Goal: Task Accomplishment & Management: Complete application form

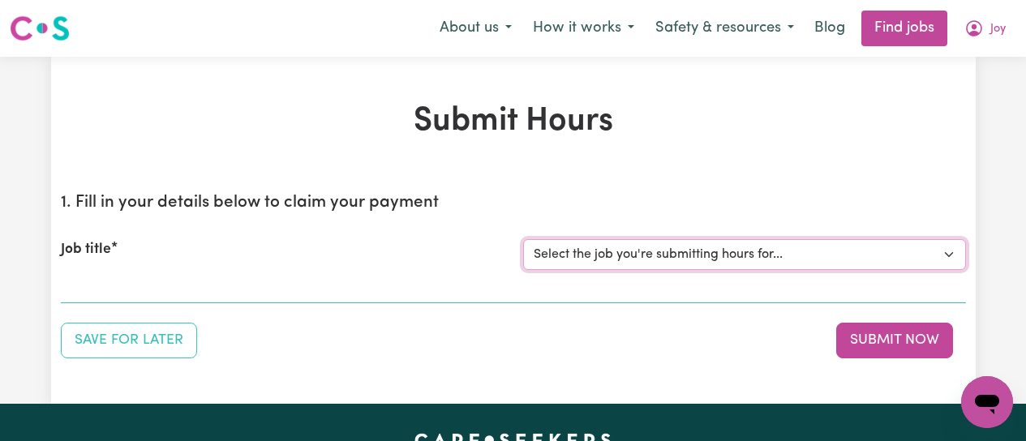
click at [734, 253] on select "Select the job you're submitting hours for... [[PERSON_NAME]] [DEMOGRAPHIC_DATA…" at bounding box center [744, 254] width 443 height 31
select select "12649"
click at [523, 239] on select "Select the job you're submitting hours for... [[PERSON_NAME]] [DEMOGRAPHIC_DATA…" at bounding box center [744, 254] width 443 height 31
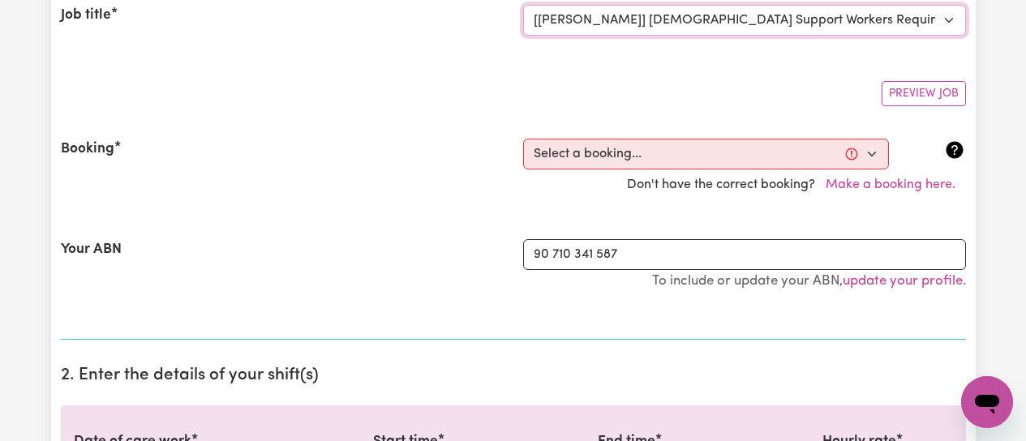
scroll to position [243, 0]
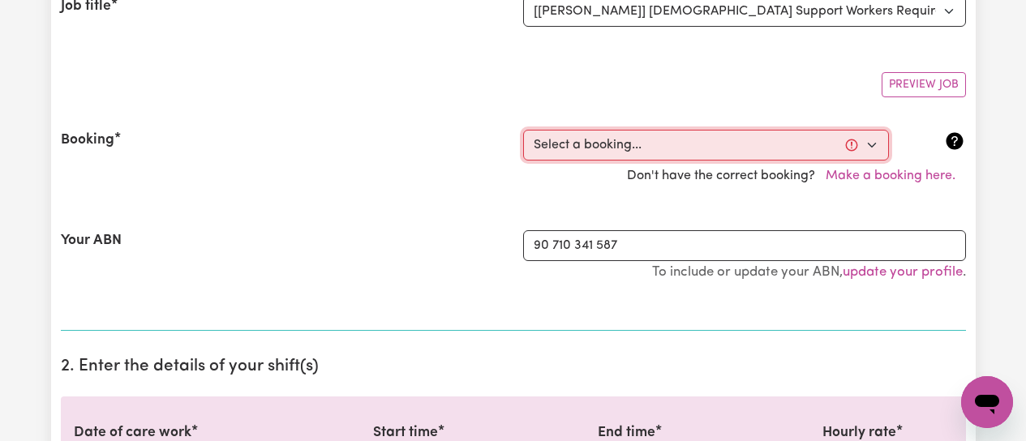
click at [867, 142] on select "Select a booking... [DATE] 09:00am to 01:00pm (RECURRING) [DATE] 09:00am to 01:…" at bounding box center [706, 145] width 366 height 31
select select "339457"
click at [523, 130] on select "Select a booking... [DATE] 09:00am to 01:00pm (RECURRING) [DATE] 09:00am to 01:…" at bounding box center [706, 145] width 366 height 31
type input "[DATE]"
type input "25"
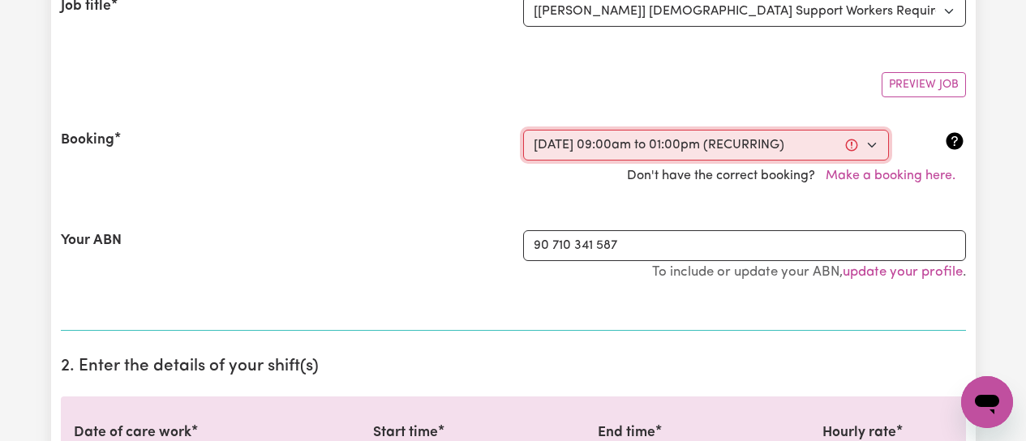
type input "8"
type input "2025"
type input "09:00"
type input "9"
type input "0"
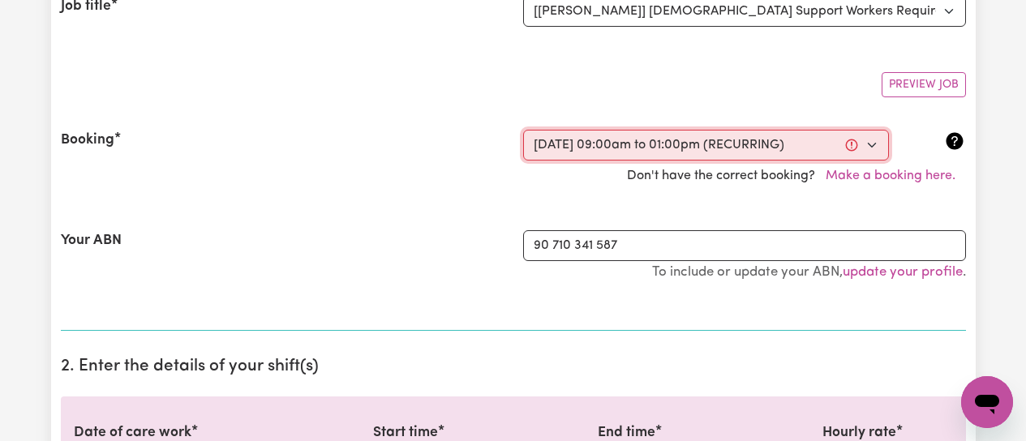
select select "am"
type input "13:00"
type input "1"
type input "0"
select select "pm"
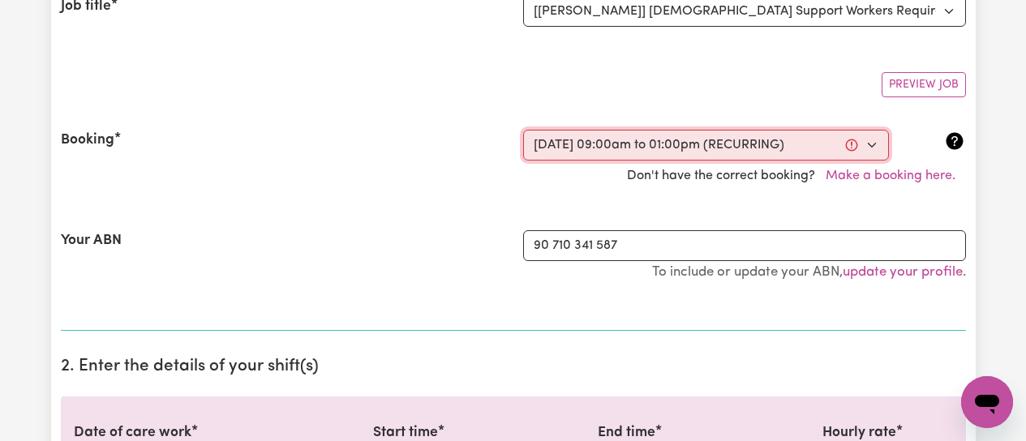
select select "50-Weekday"
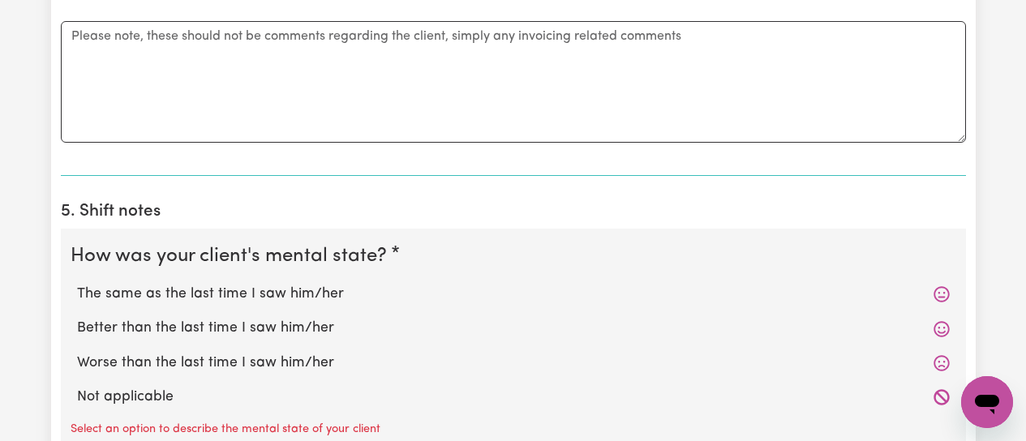
scroll to position [1136, 0]
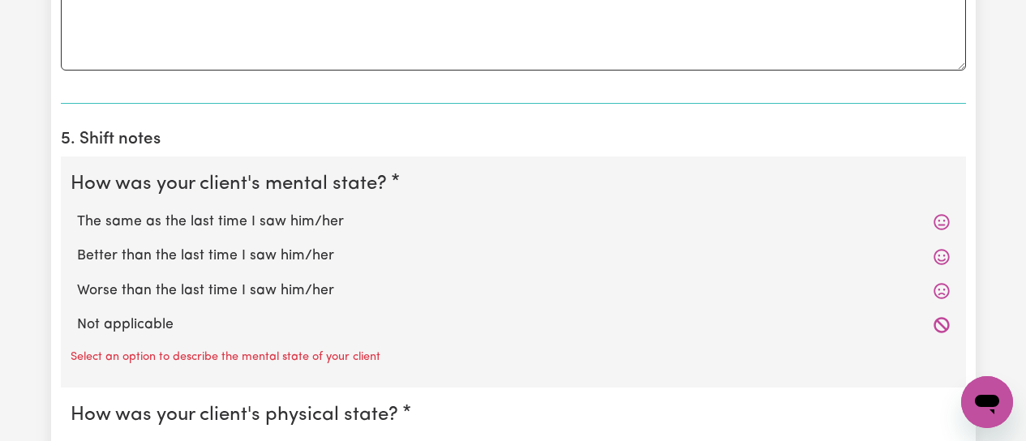
click at [200, 256] on label "Better than the last time I saw him/her" at bounding box center [513, 256] width 873 height 21
click at [77, 246] on input "Better than the last time I saw him/her" at bounding box center [76, 245] width 1 height 1
radio input "true"
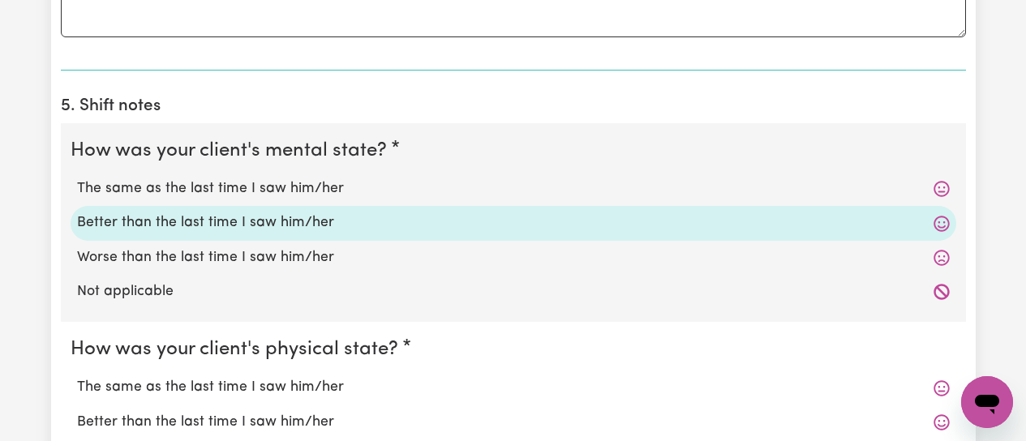
scroll to position [1379, 0]
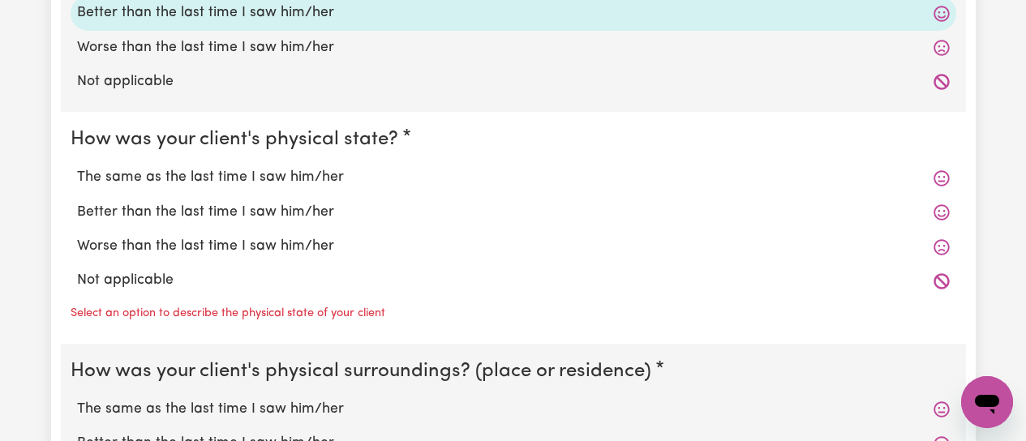
click at [233, 211] on label "Better than the last time I saw him/her" at bounding box center [513, 212] width 873 height 21
click at [77, 202] on input "Better than the last time I saw him/her" at bounding box center [76, 201] width 1 height 1
radio input "true"
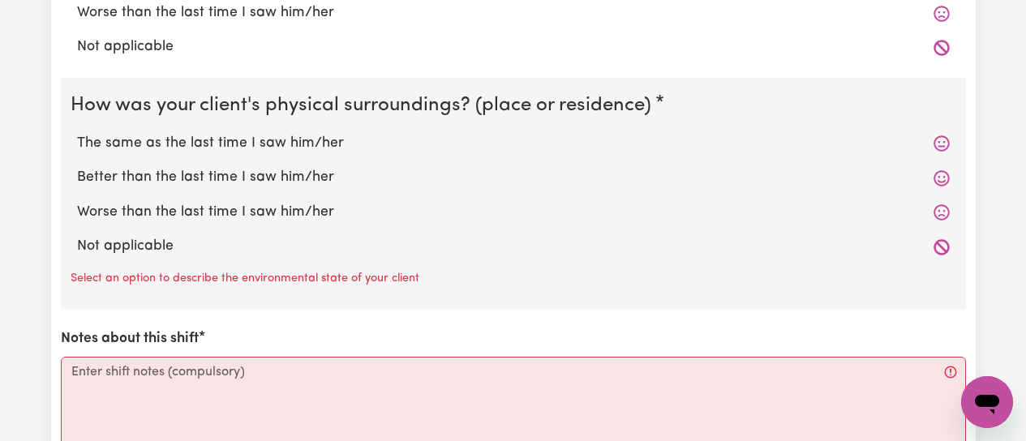
scroll to position [1623, 0]
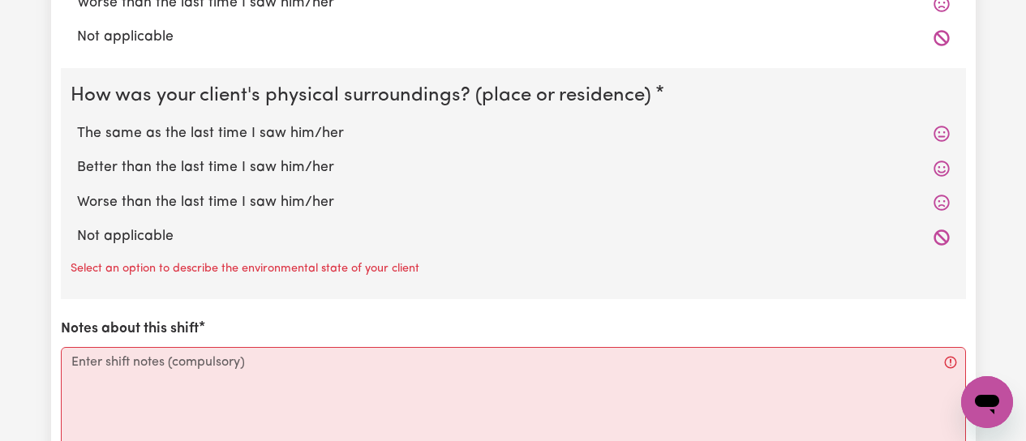
click at [265, 139] on label "The same as the last time I saw him/her" at bounding box center [513, 133] width 873 height 21
click at [77, 123] on input "The same as the last time I saw him/her" at bounding box center [76, 123] width 1 height 1
radio input "true"
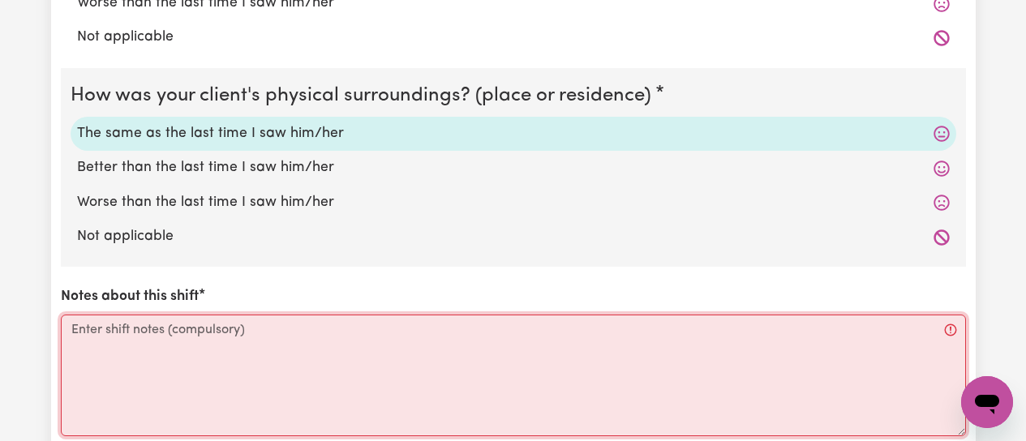
click at [95, 329] on textarea "Notes about this shift" at bounding box center [514, 376] width 906 height 122
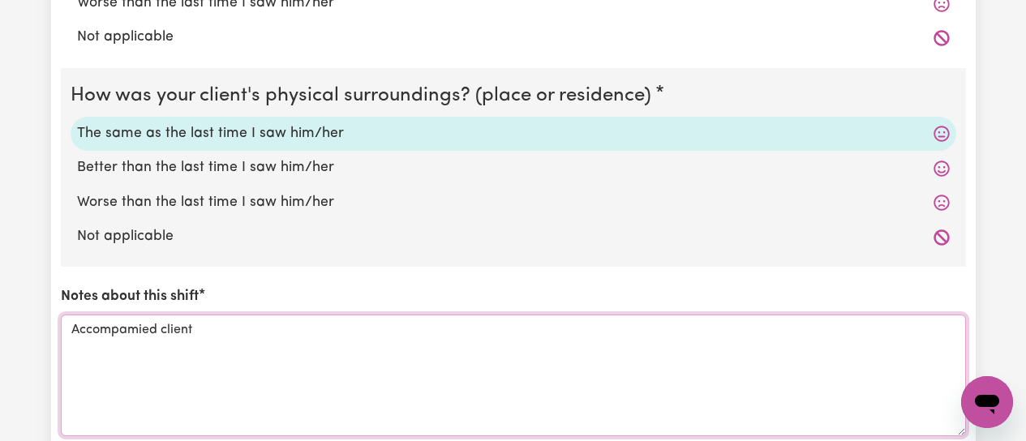
click at [134, 327] on textarea "Accompamied client" at bounding box center [514, 376] width 906 height 122
click at [225, 329] on textarea "Accompanied client" at bounding box center [514, 376] width 906 height 122
drag, startPoint x: 283, startPoint y: 334, endPoint x: 346, endPoint y: 362, distance: 68.6
click at [291, 338] on textarea "Accompanied client to GP appt., the to shopping centre for" at bounding box center [514, 376] width 906 height 122
drag, startPoint x: 350, startPoint y: 368, endPoint x: 297, endPoint y: 365, distance: 52.8
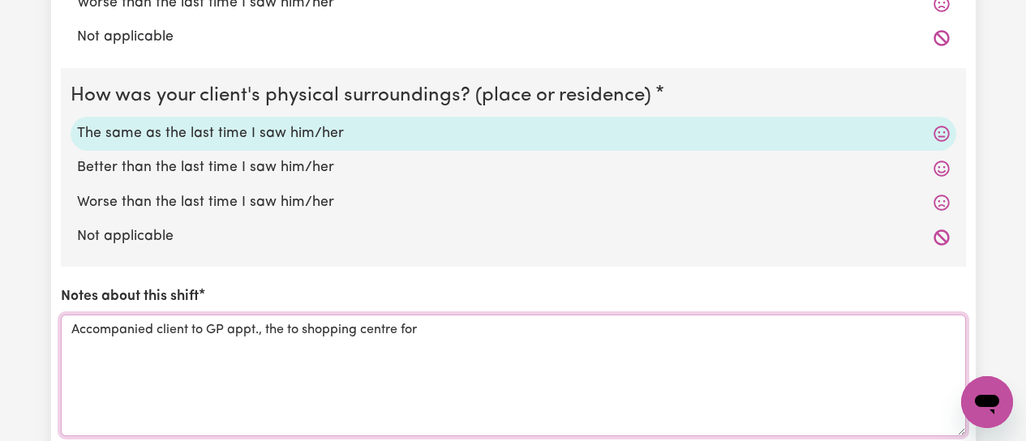
click at [347, 369] on textarea "Accompanied client to GP appt., the to shopping centre for" at bounding box center [514, 376] width 906 height 122
click at [280, 335] on textarea "Accompanied client to GP appt., the to shopping centre for" at bounding box center [514, 376] width 906 height 122
drag, startPoint x: 445, startPoint y: 313, endPoint x: 440, endPoint y: 322, distance: 10.6
click at [445, 316] on div "Notes about this shift Accompanied client to GP appt., then to shopping centre …" at bounding box center [514, 360] width 906 height 149
click at [436, 329] on textarea "Accompanied client to GP appt., then to shopping centre for" at bounding box center [514, 376] width 906 height 122
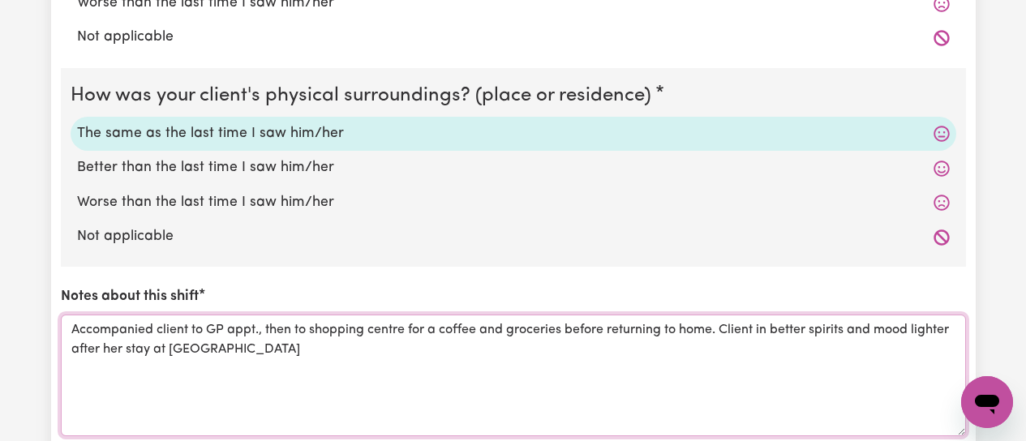
click at [508, 333] on textarea "Accompanied client to GP appt., then to shopping centre for a coffee and grocer…" at bounding box center [514, 376] width 906 height 122
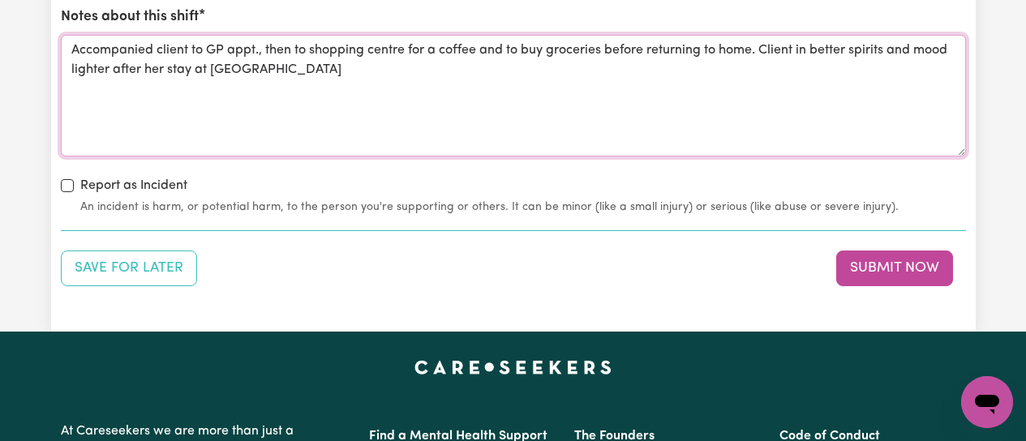
scroll to position [1948, 0]
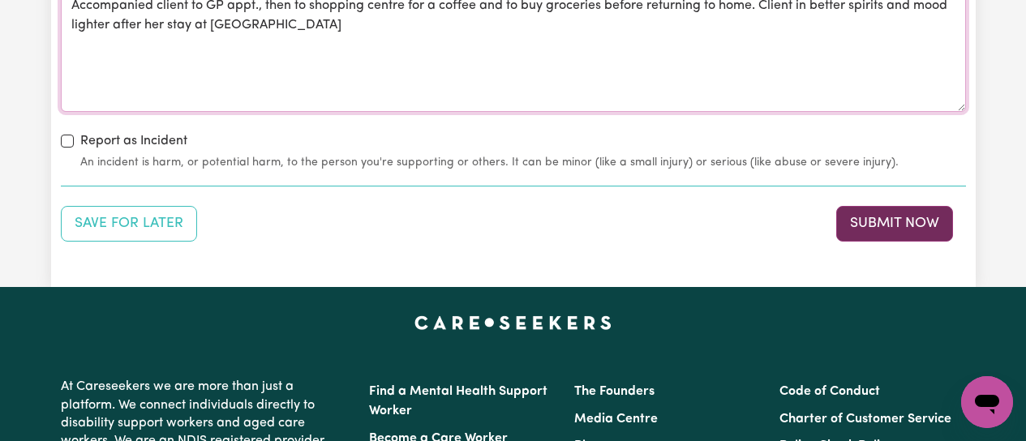
type textarea "Accompanied client to GP appt., then to shopping centre for a coffee and to buy…"
click at [900, 221] on button "Submit Now" at bounding box center [895, 224] width 117 height 36
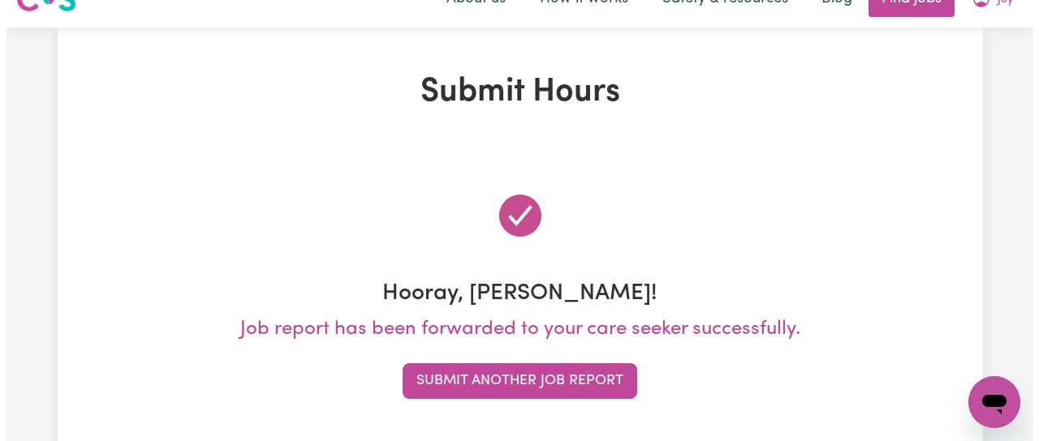
scroll to position [0, 0]
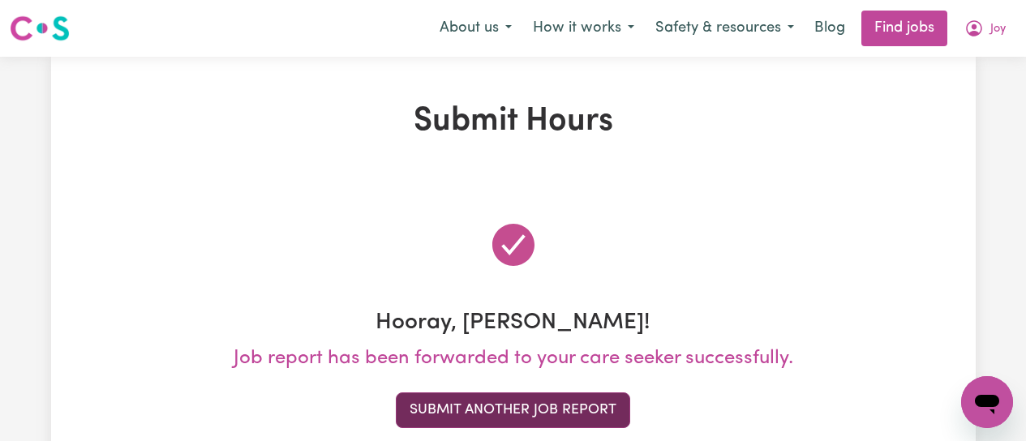
click at [550, 413] on button "Submit Another Job Report" at bounding box center [513, 411] width 235 height 36
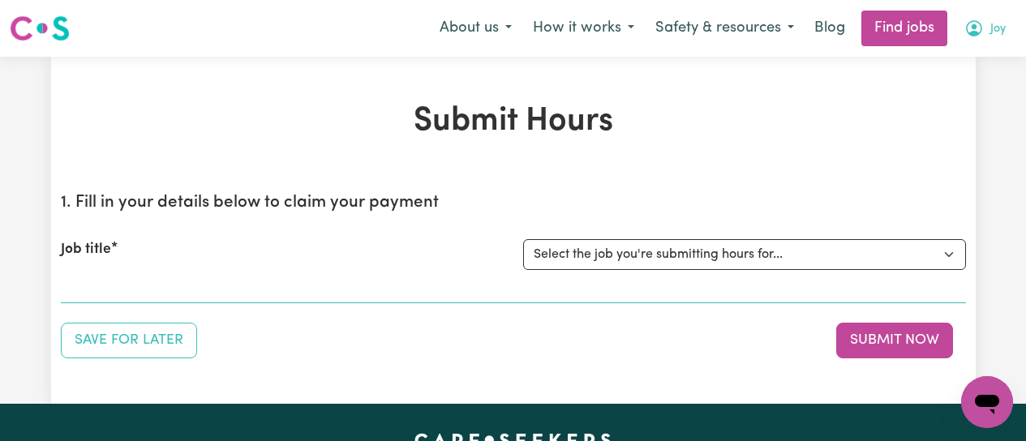
click at [978, 32] on icon "My Account" at bounding box center [974, 28] width 19 height 19
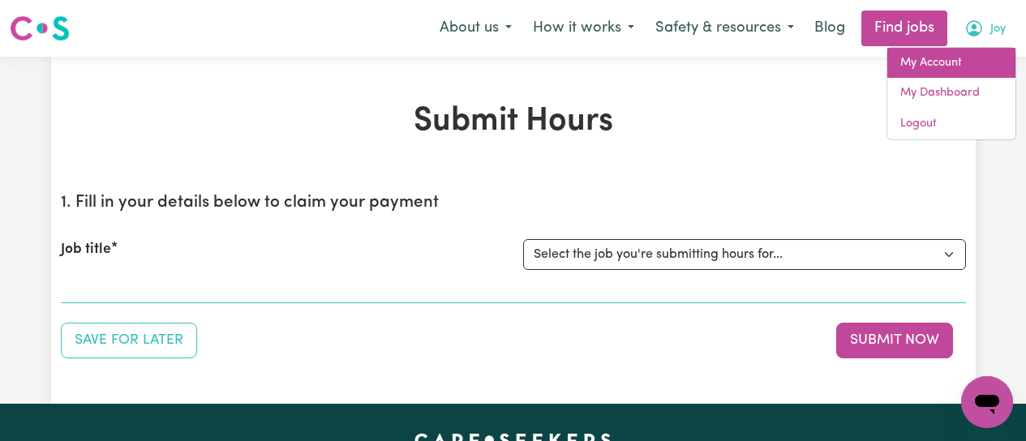
click at [951, 62] on link "My Account" at bounding box center [952, 63] width 128 height 31
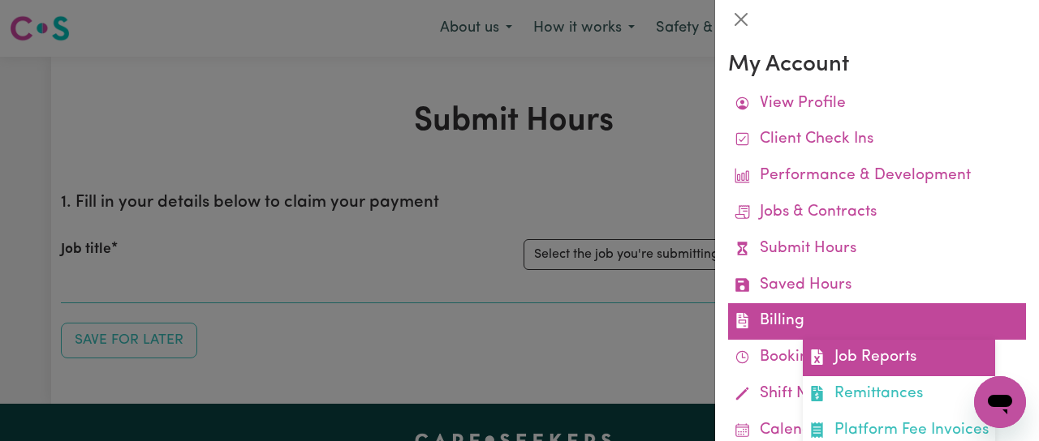
click at [872, 356] on link "Job Reports" at bounding box center [899, 358] width 192 height 37
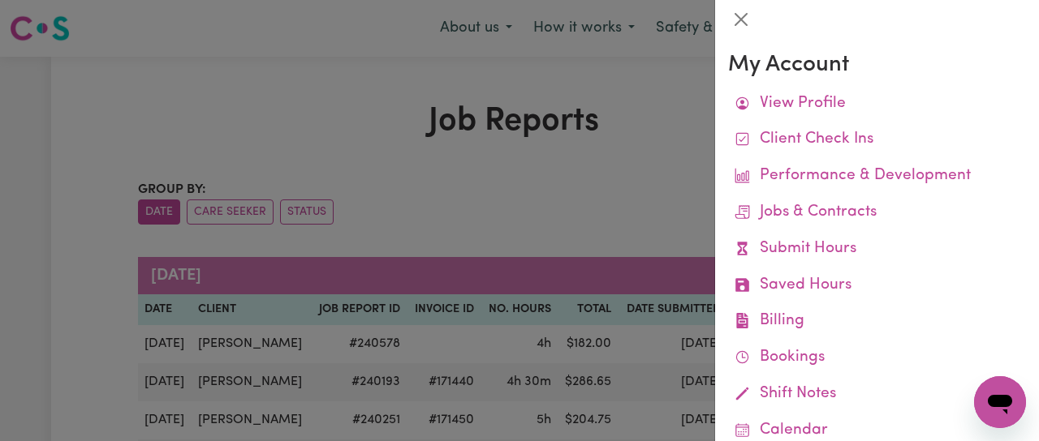
click at [535, 220] on div at bounding box center [519, 220] width 1039 height 441
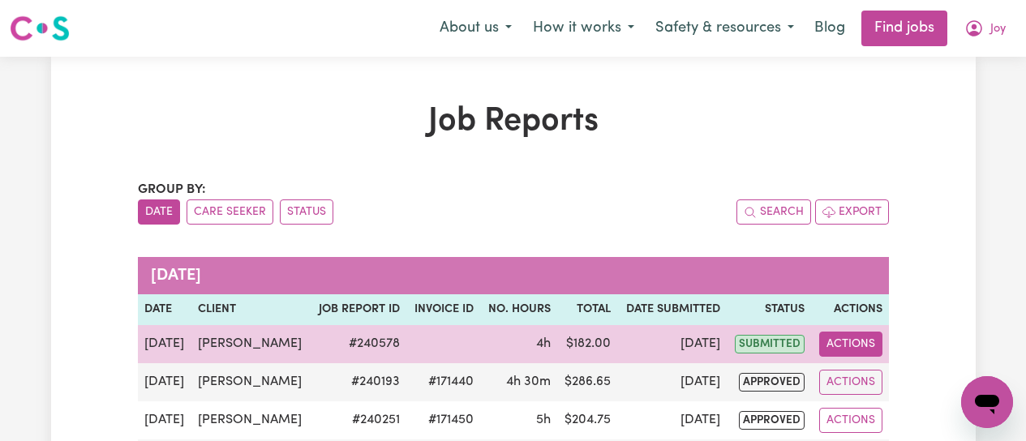
click at [846, 337] on button "Actions" at bounding box center [851, 344] width 63 height 25
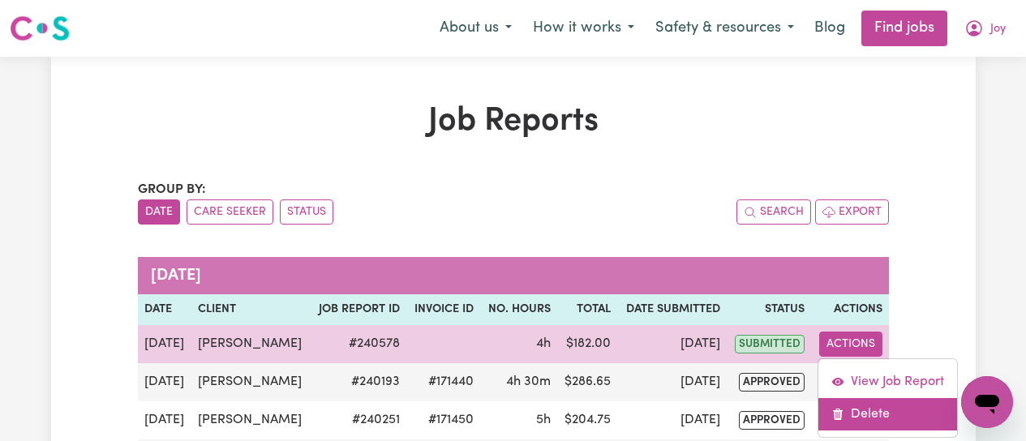
click at [861, 415] on link "Delete" at bounding box center [888, 414] width 139 height 32
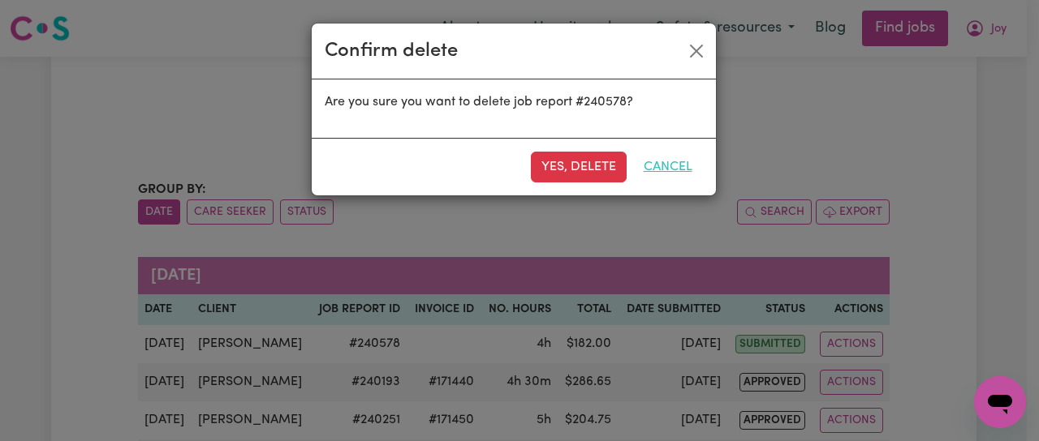
click at [670, 169] on button "Cancel" at bounding box center [668, 167] width 70 height 31
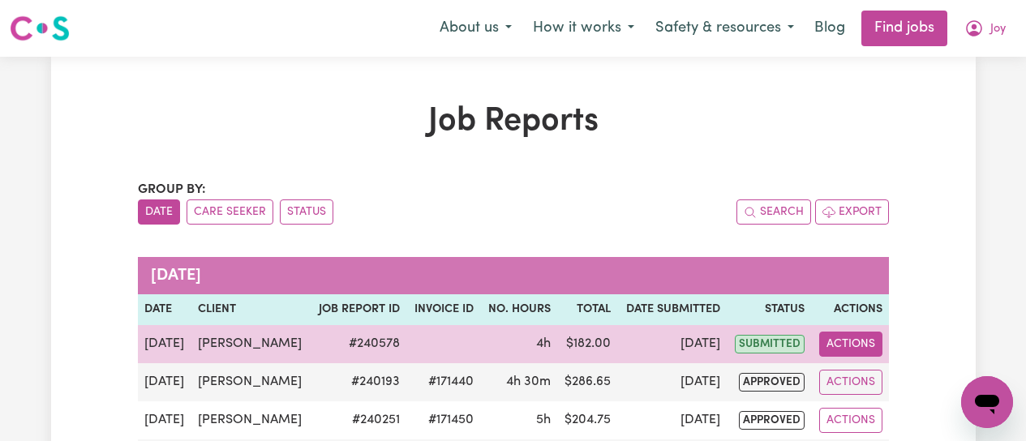
click at [838, 346] on button "Actions" at bounding box center [851, 344] width 63 height 25
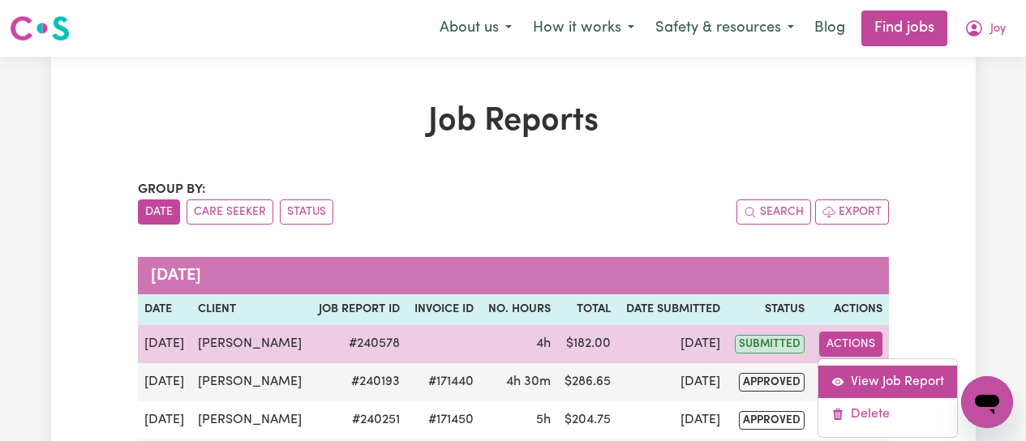
click at [856, 380] on link "View Job Report" at bounding box center [888, 382] width 139 height 32
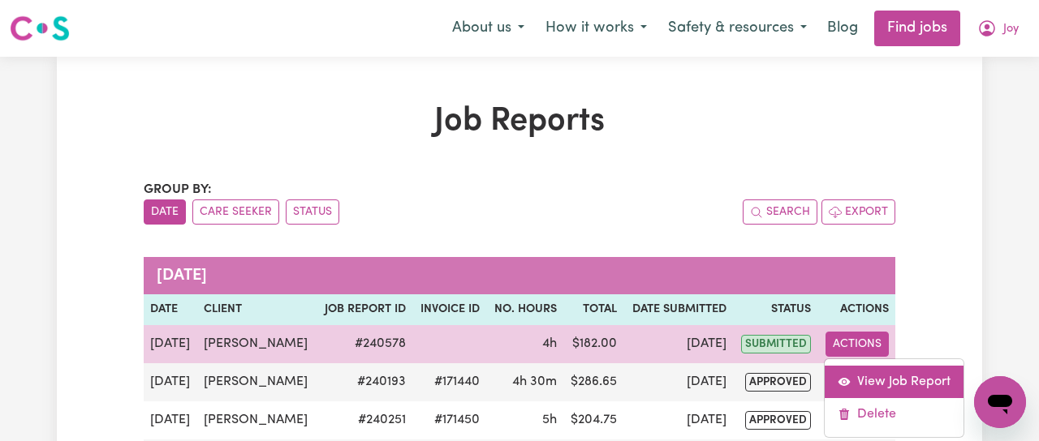
select select "pm"
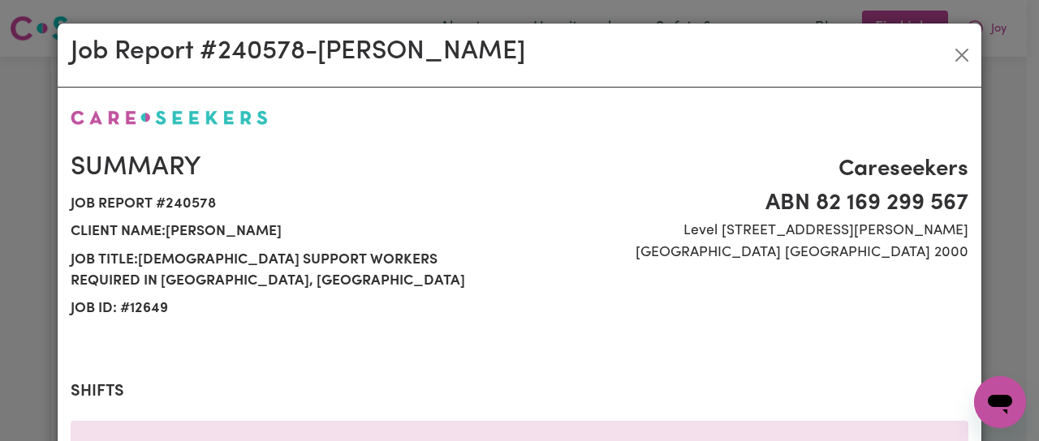
select select "50-Weekday"
click at [956, 49] on button "Close" at bounding box center [962, 55] width 26 height 26
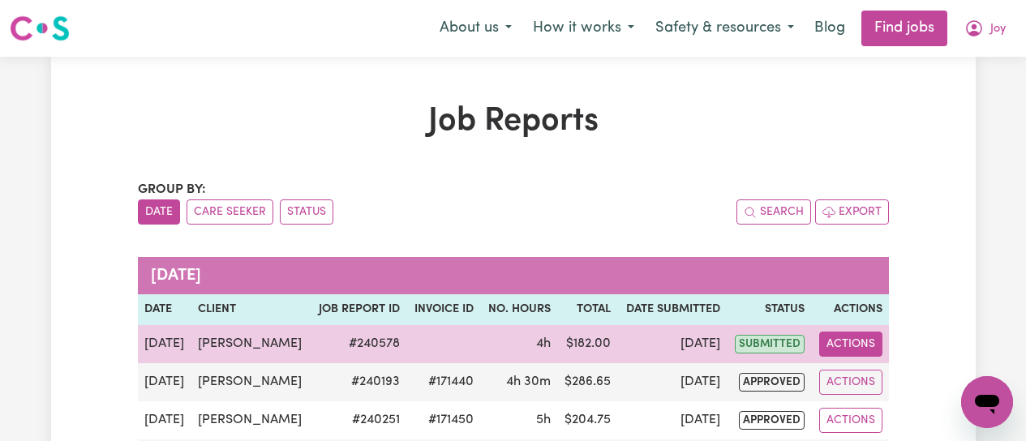
click at [859, 343] on button "Actions" at bounding box center [851, 344] width 63 height 25
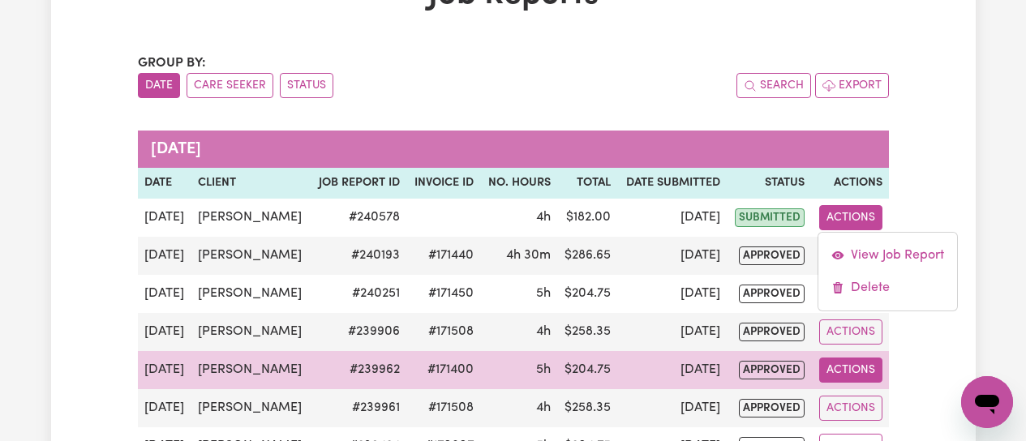
scroll to position [162, 0]
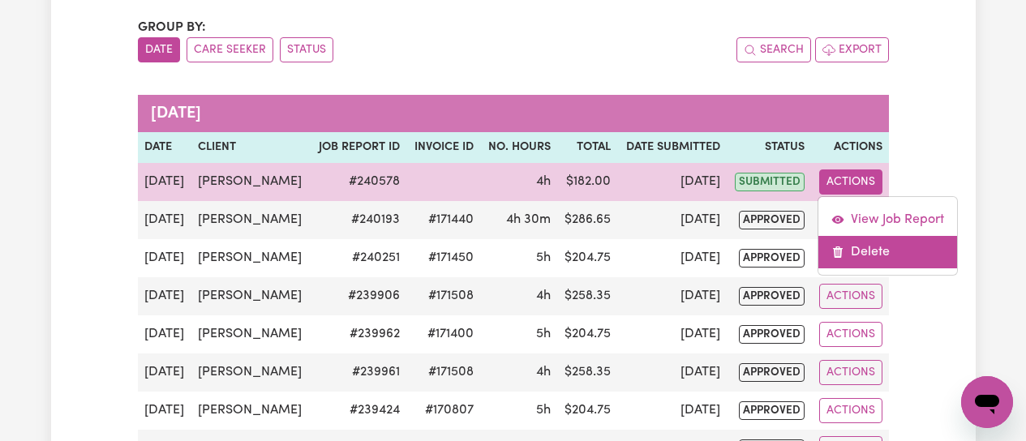
click at [877, 255] on link "Delete" at bounding box center [888, 252] width 139 height 32
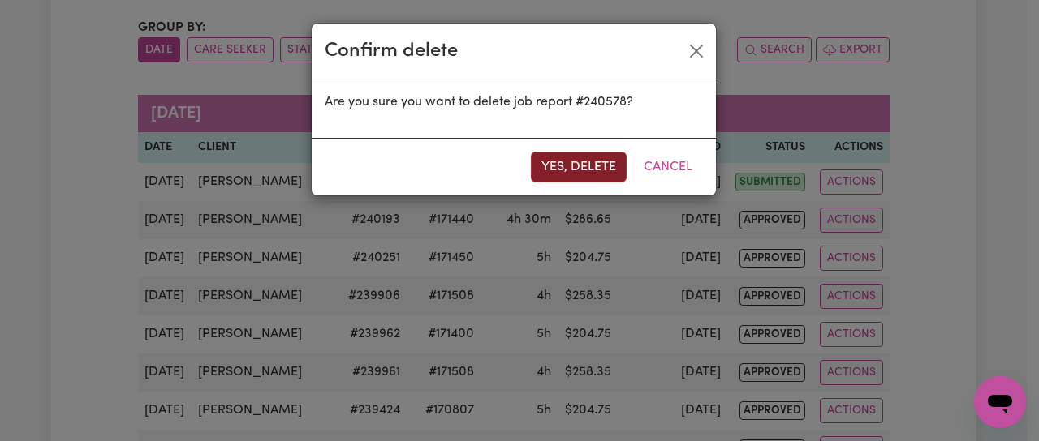
click at [581, 171] on button "Yes, delete" at bounding box center [579, 167] width 96 height 31
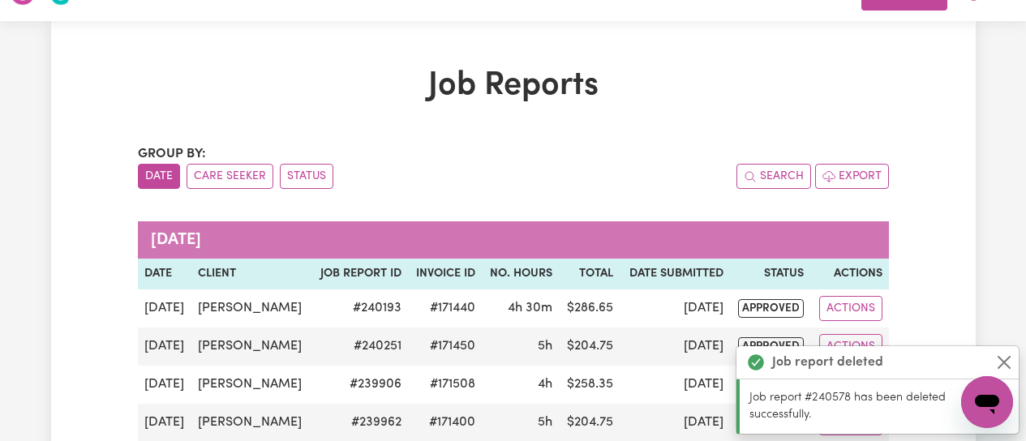
scroll to position [0, 0]
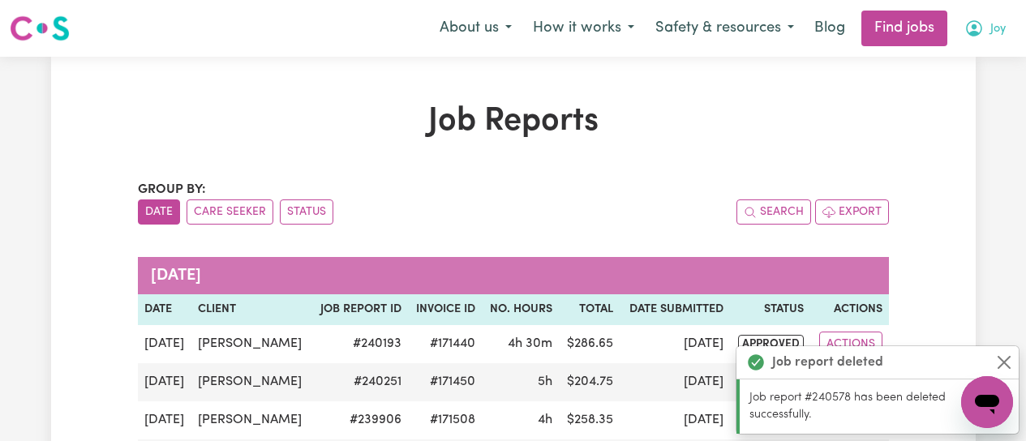
click at [973, 29] on icon "My Account" at bounding box center [974, 27] width 5 height 6
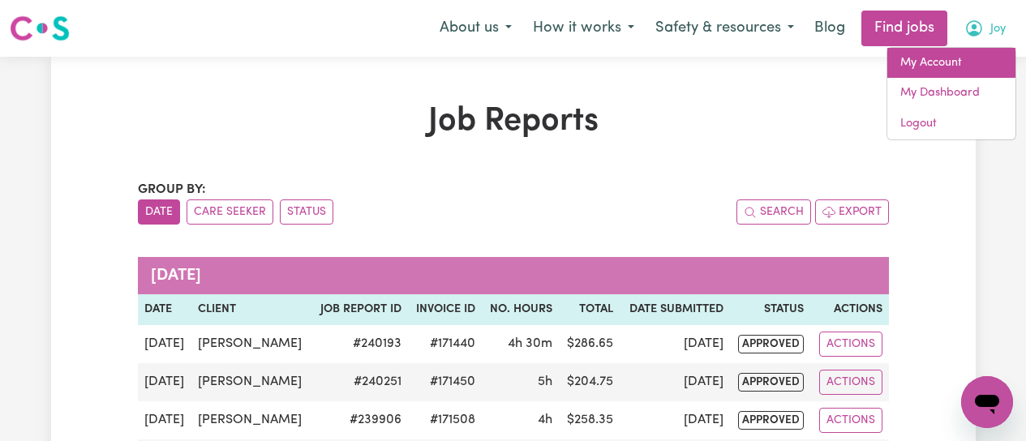
click at [945, 60] on link "My Account" at bounding box center [952, 63] width 128 height 31
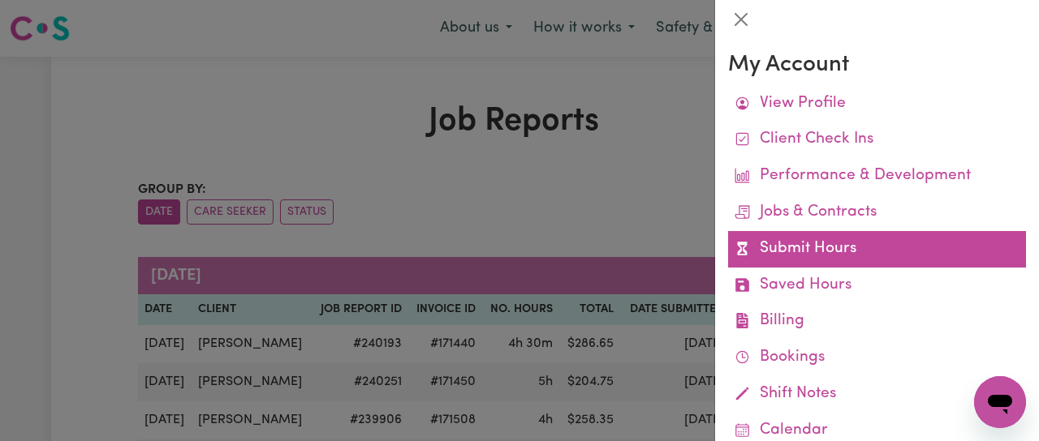
click at [780, 243] on link "Submit Hours" at bounding box center [877, 249] width 298 height 37
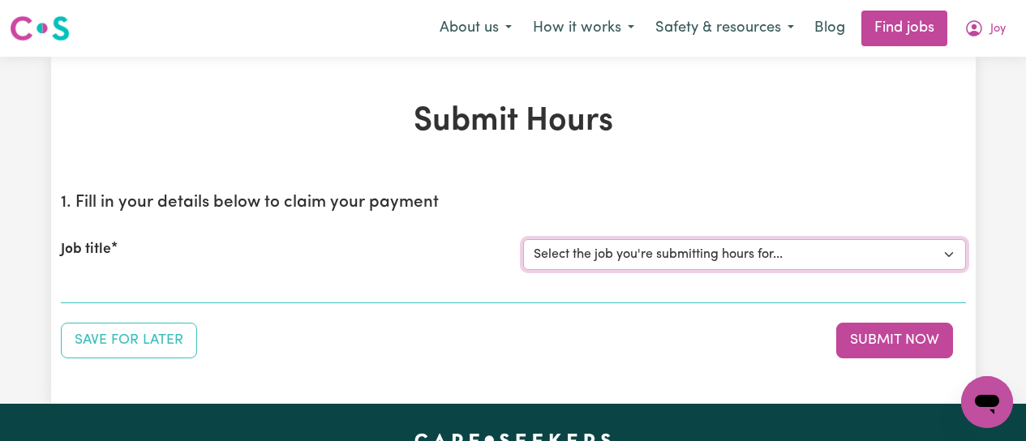
click at [810, 251] on select "Select the job you're submitting hours for... [[PERSON_NAME]] [DEMOGRAPHIC_DATA…" at bounding box center [744, 254] width 443 height 31
select select "12649"
click at [523, 239] on select "Select the job you're submitting hours for... [[PERSON_NAME]] [DEMOGRAPHIC_DATA…" at bounding box center [744, 254] width 443 height 31
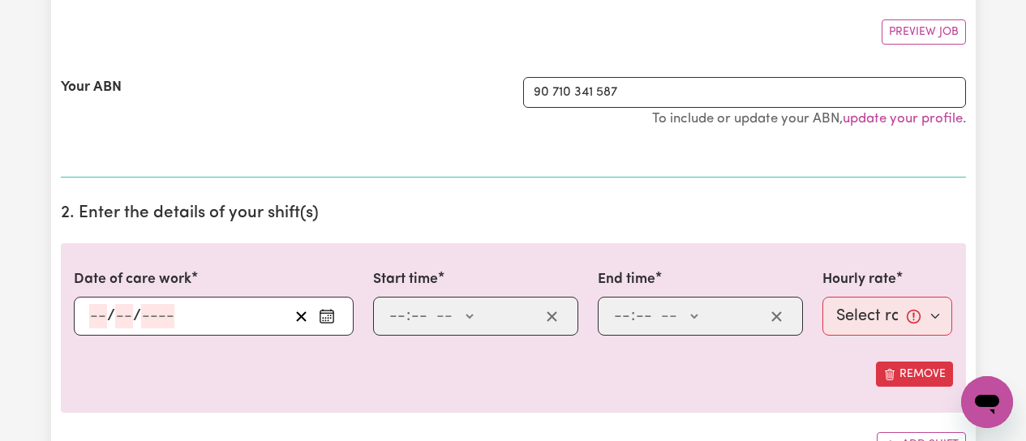
scroll to position [325, 0]
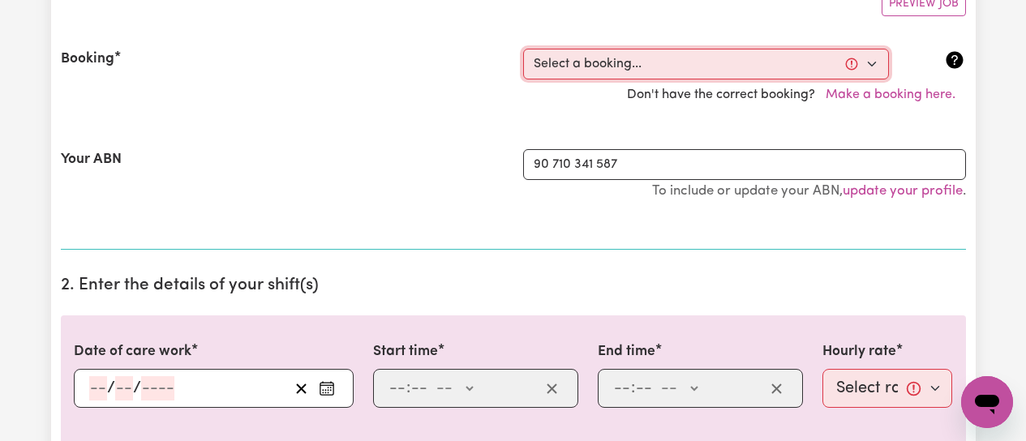
click at [872, 65] on select "Select a booking... [DATE] 09:00am to 01:00pm (RECURRING) [DATE] 09:00am to 01:…" at bounding box center [706, 64] width 366 height 31
select select "339457"
click at [523, 49] on select "Select a booking... [DATE] 09:00am to 01:00pm (RECURRING) [DATE] 09:00am to 01:…" at bounding box center [706, 64] width 366 height 31
type input "[DATE]"
type input "25"
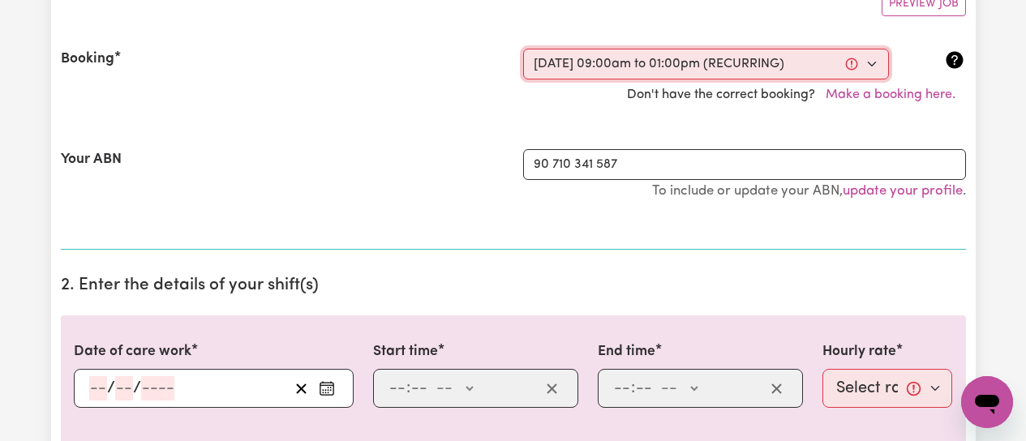
type input "8"
type input "2025"
type input "09:00"
type input "9"
type input "0"
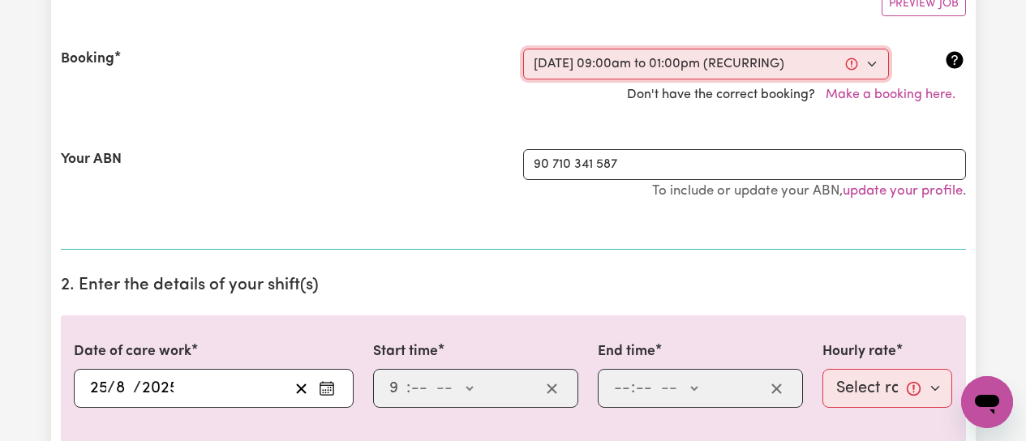
select select "am"
type input "13:00"
type input "1"
type input "0"
select select "pm"
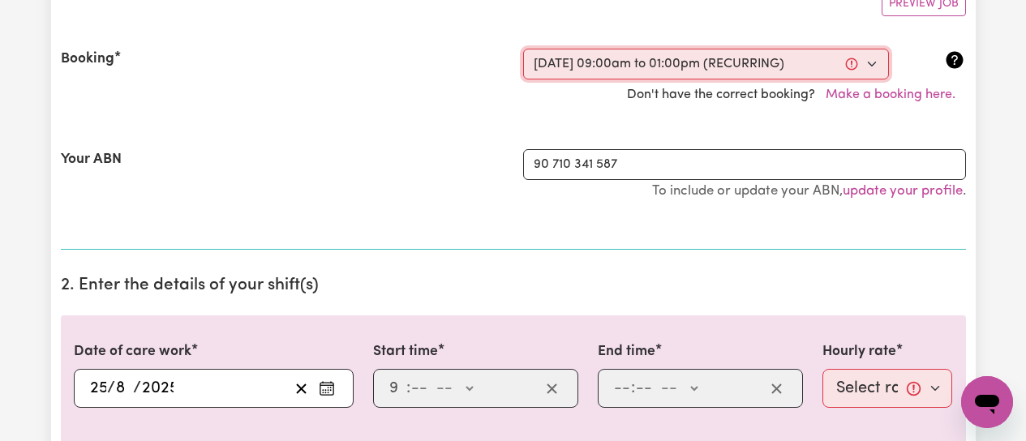
select select "50-Weekday"
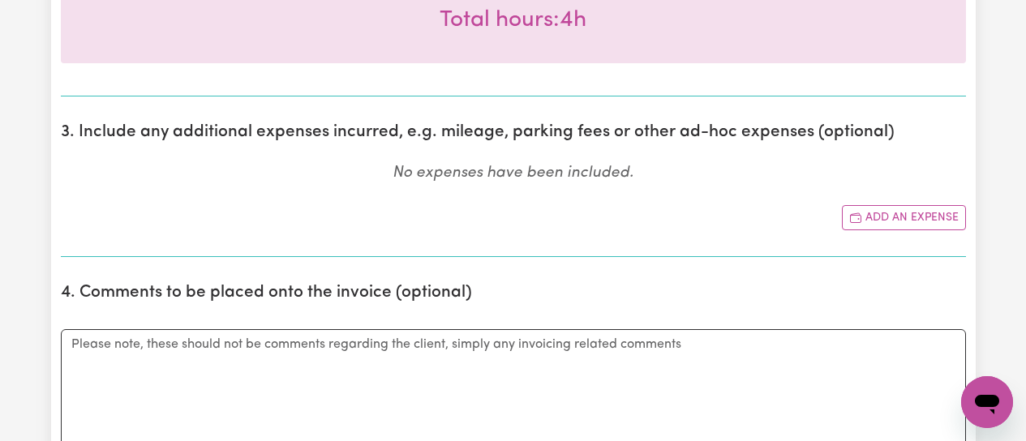
scroll to position [811, 0]
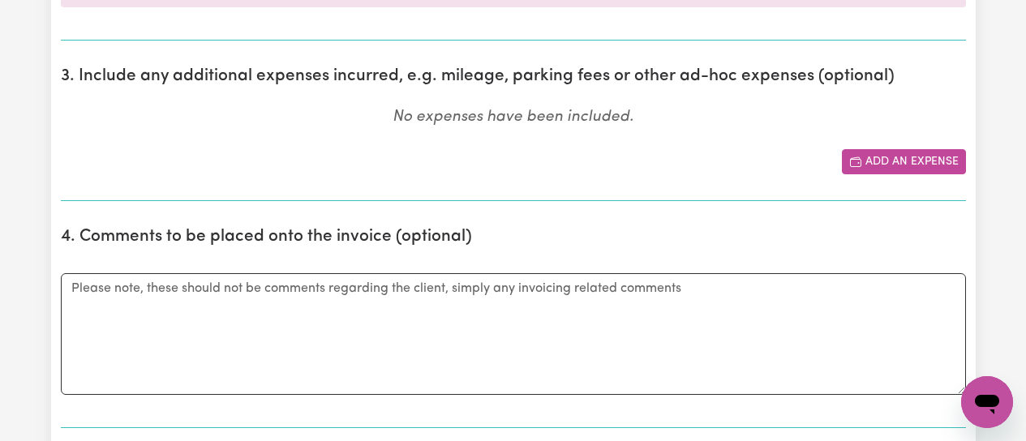
click at [890, 165] on button "Add an expense" at bounding box center [904, 161] width 124 height 25
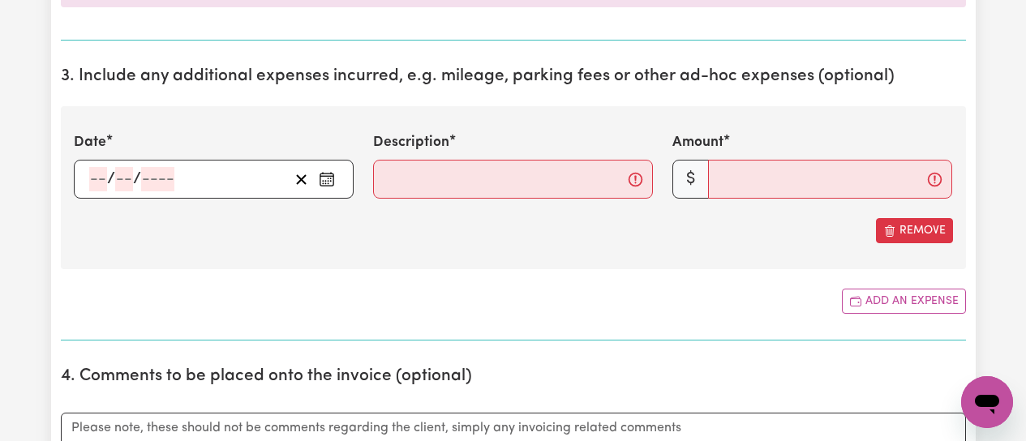
click at [325, 183] on circle "Enter the date of expense" at bounding box center [326, 184] width 2 height 2
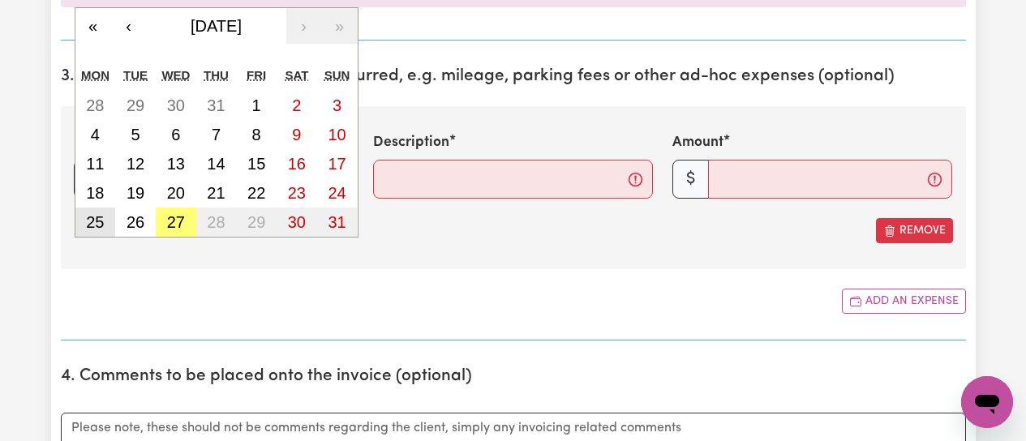
click at [104, 222] on abbr "25" at bounding box center [95, 222] width 18 height 18
type input "[DATE]"
type input "25"
type input "8"
type input "2025"
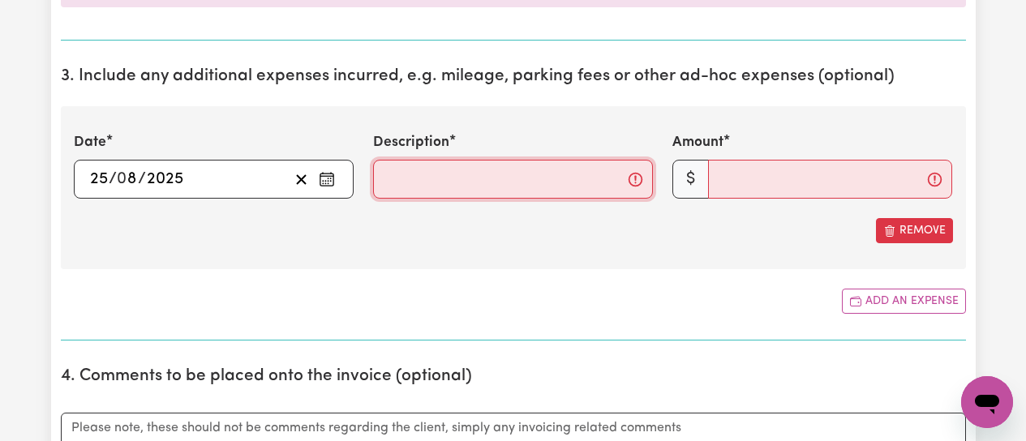
click at [455, 176] on input "Description" at bounding box center [513, 179] width 280 height 39
type input "Mileage from clients home to shops and return"
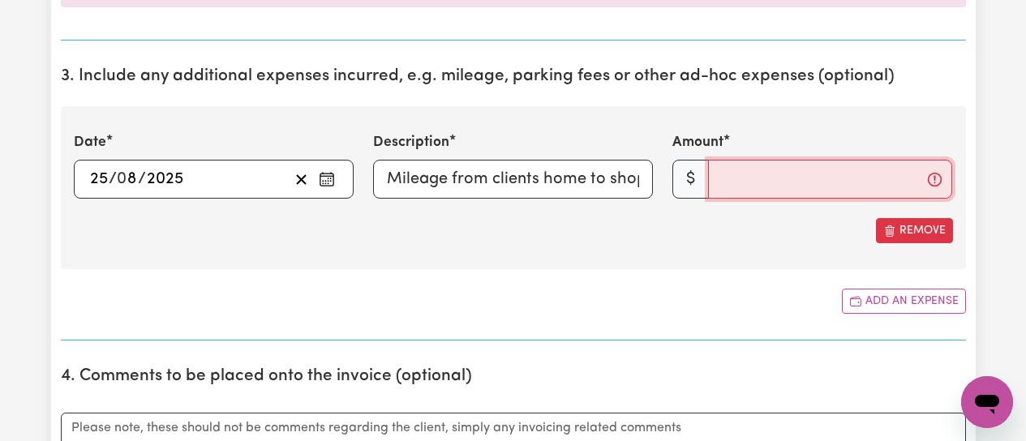
click at [763, 175] on input "Amount" at bounding box center [830, 179] width 244 height 39
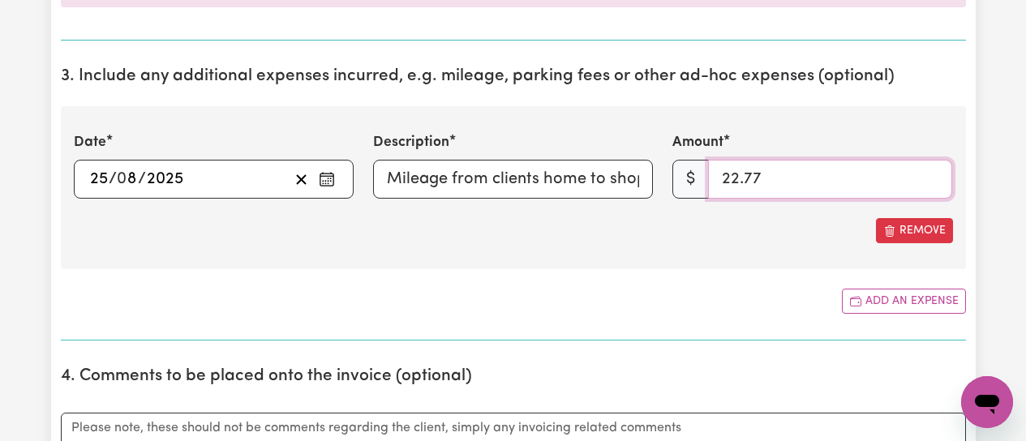
type input "22.77"
click at [639, 294] on div "Add an expense" at bounding box center [514, 301] width 906 height 25
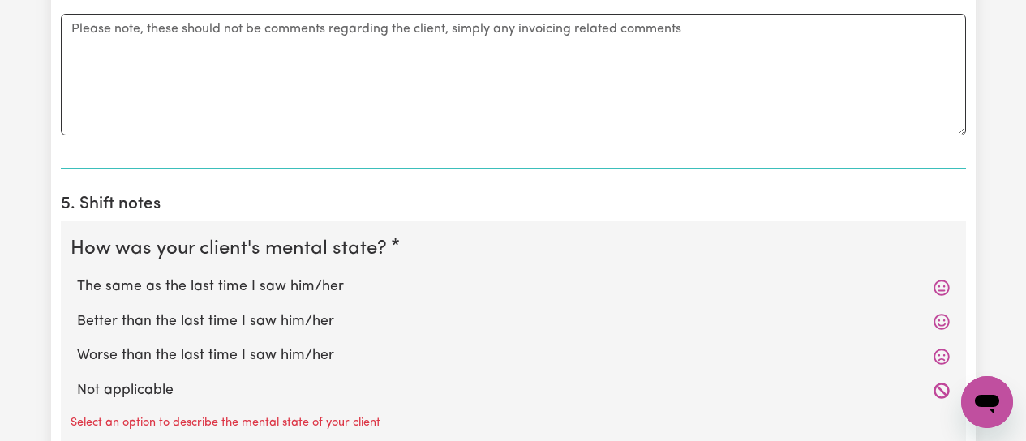
scroll to position [1217, 0]
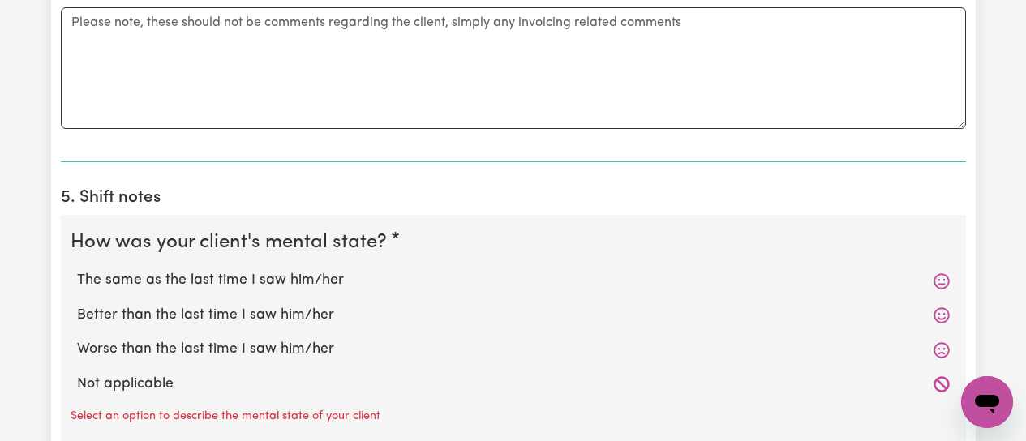
click at [161, 315] on label "Better than the last time I saw him/her" at bounding box center [513, 315] width 873 height 21
click at [77, 305] on input "Better than the last time I saw him/her" at bounding box center [76, 304] width 1 height 1
radio input "true"
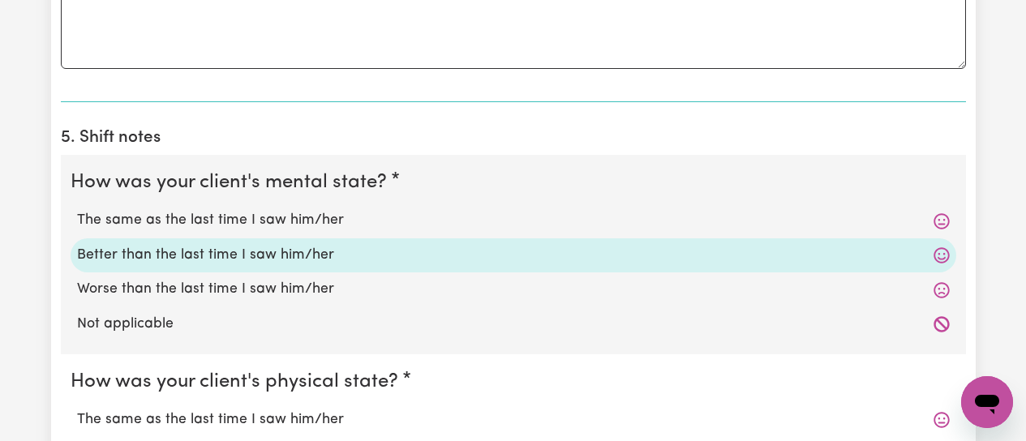
scroll to position [1461, 0]
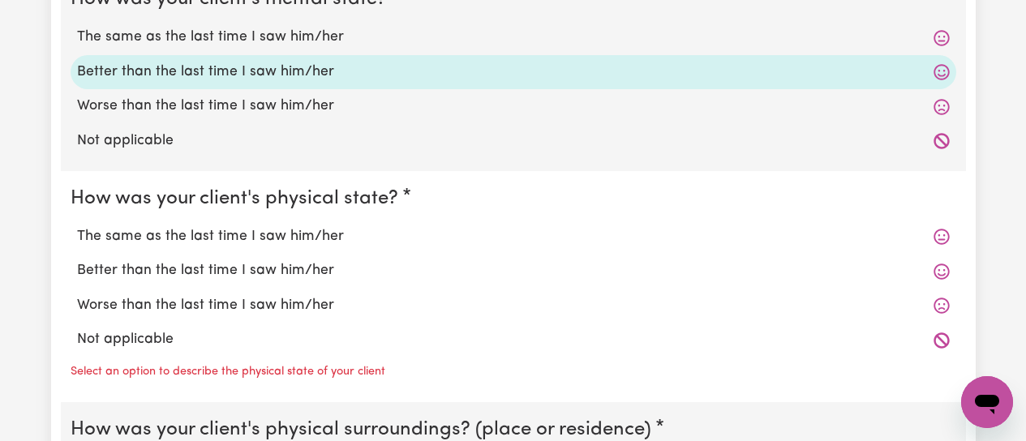
click at [179, 269] on label "Better than the last time I saw him/her" at bounding box center [513, 270] width 873 height 21
click at [77, 260] on input "Better than the last time I saw him/her" at bounding box center [76, 260] width 1 height 1
radio input "true"
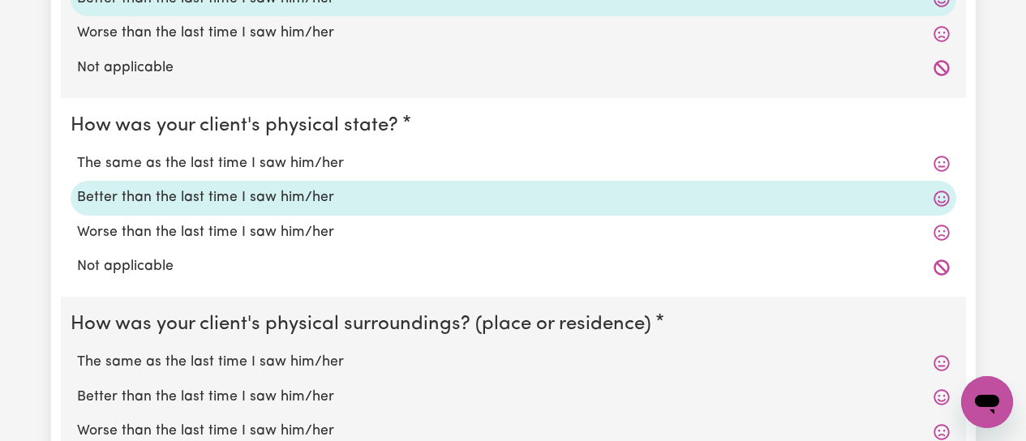
scroll to position [1623, 0]
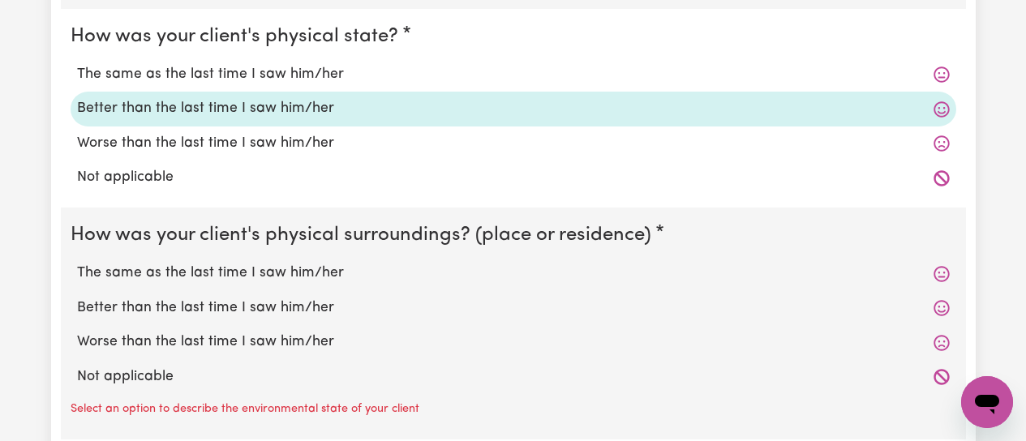
click at [178, 269] on label "The same as the last time I saw him/her" at bounding box center [513, 273] width 873 height 21
click at [77, 263] on input "The same as the last time I saw him/her" at bounding box center [76, 262] width 1 height 1
radio input "true"
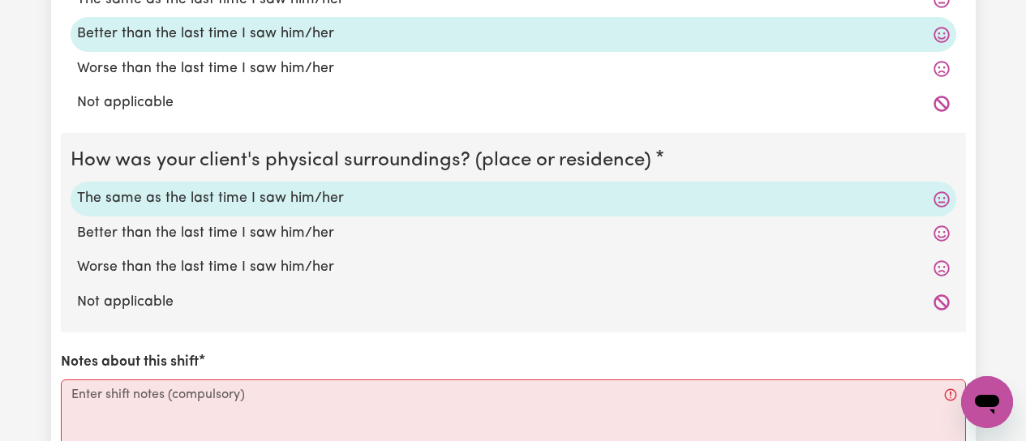
scroll to position [1866, 0]
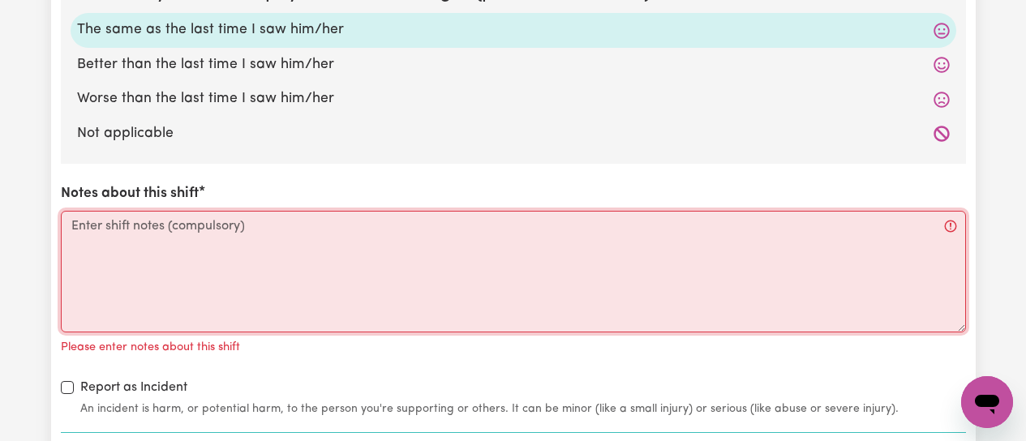
drag, startPoint x: 150, startPoint y: 228, endPoint x: 163, endPoint y: 214, distance: 18.9
click at [162, 215] on textarea "Notes about this shift" at bounding box center [514, 272] width 906 height 122
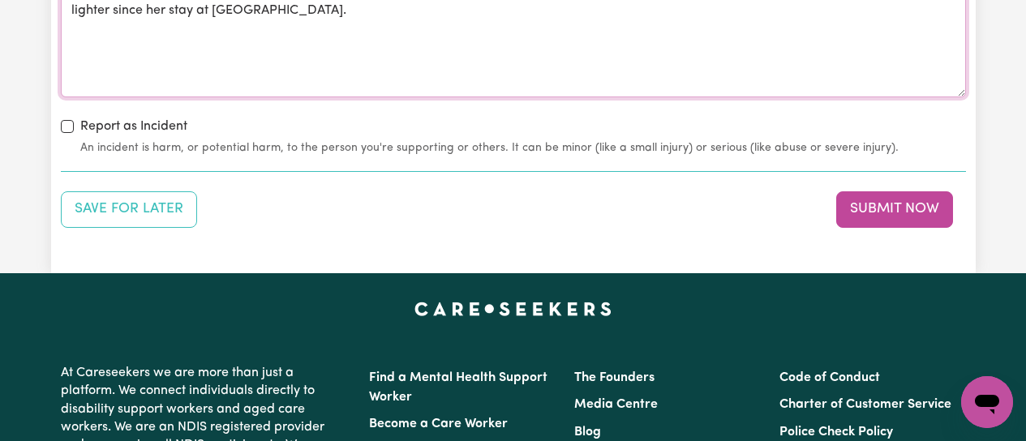
scroll to position [2110, 0]
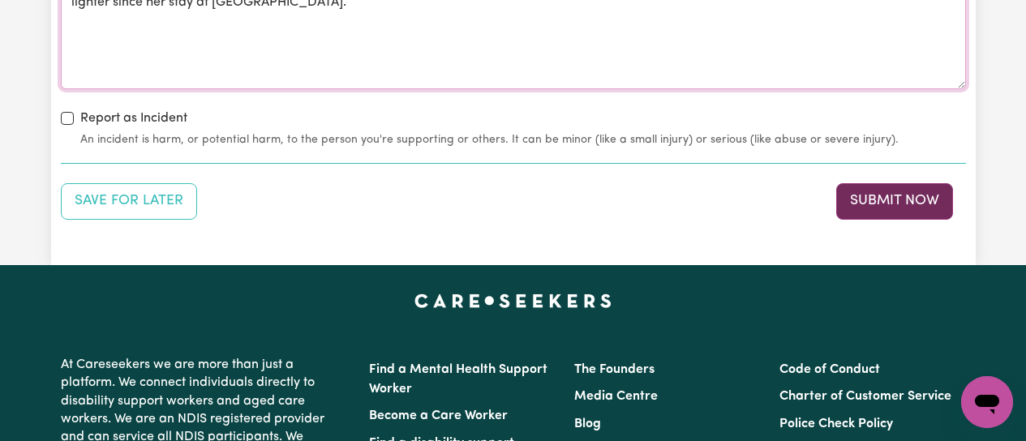
type textarea "Accompanied client to her GP appt., the to shops for coffee and to buy grocerie…"
click at [876, 207] on button "Submit Now" at bounding box center [895, 201] width 117 height 36
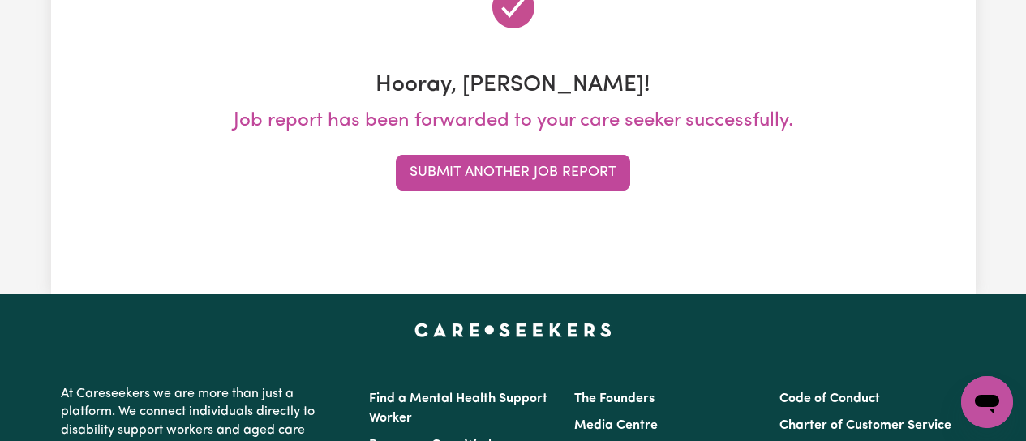
scroll to position [243, 0]
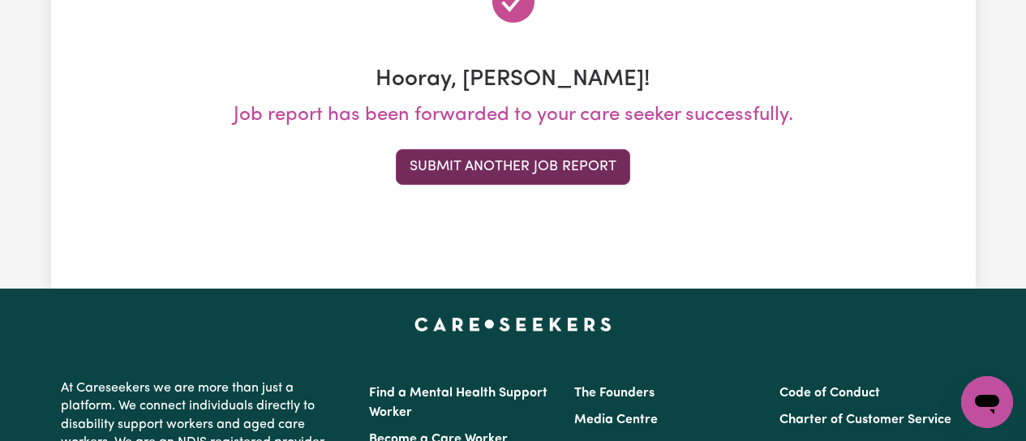
click at [506, 170] on button "Submit Another Job Report" at bounding box center [513, 167] width 235 height 36
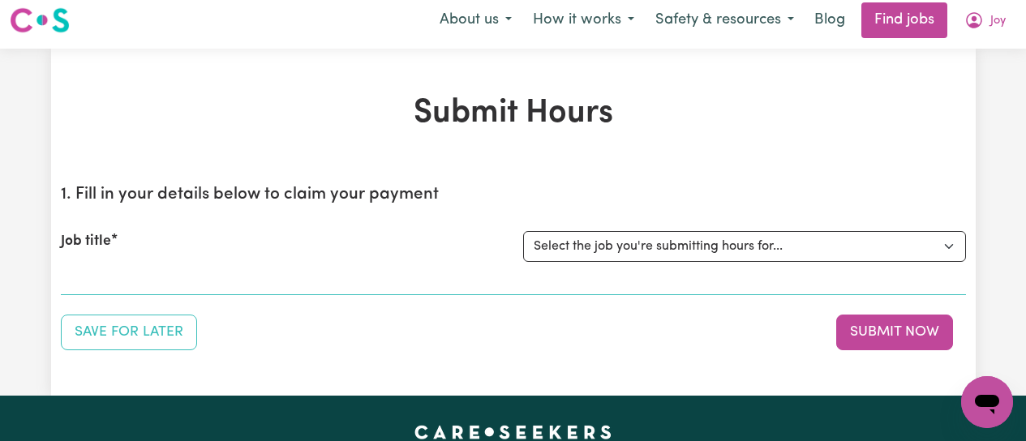
scroll to position [0, 0]
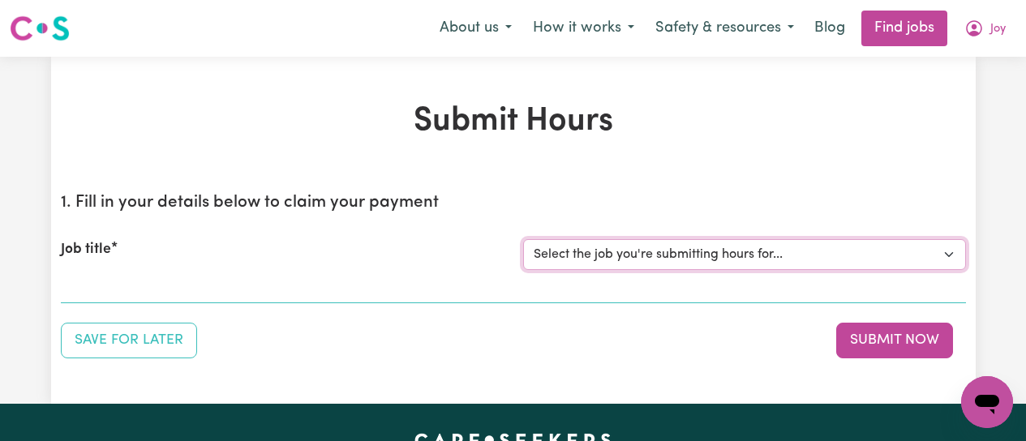
click at [732, 254] on select "Select the job you're submitting hours for... [[PERSON_NAME]] [DEMOGRAPHIC_DATA…" at bounding box center [744, 254] width 443 height 31
select select "12649"
click at [523, 239] on select "Select the job you're submitting hours for... [[PERSON_NAME]] [DEMOGRAPHIC_DATA…" at bounding box center [744, 254] width 443 height 31
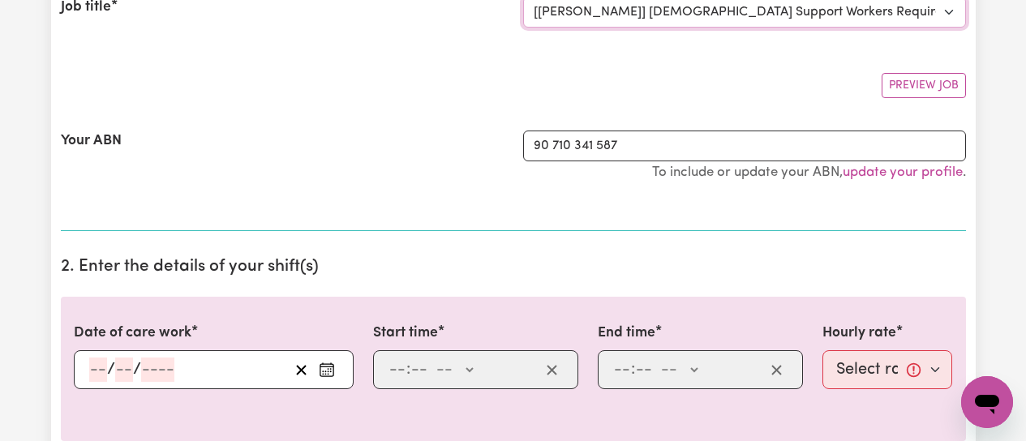
scroll to position [243, 0]
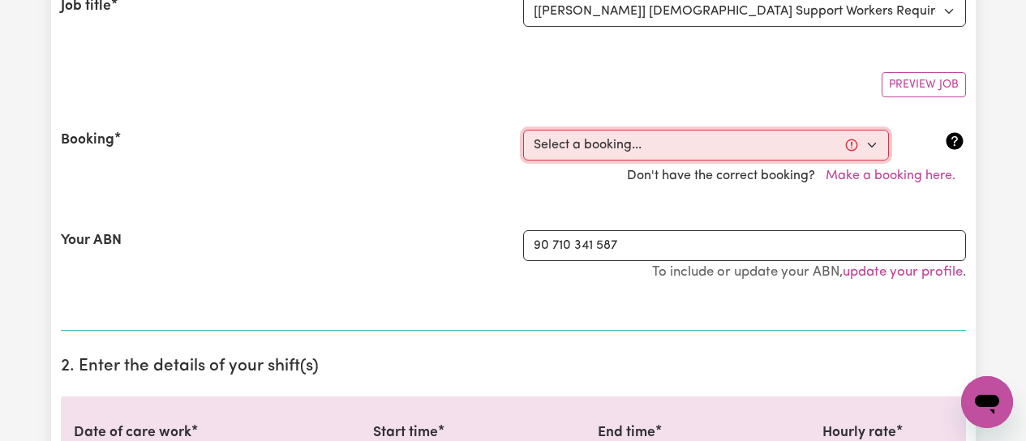
click at [869, 147] on select "Select a booking... [DATE] 09:00am to 01:00pm (RECURRING) [DATE] 09:00am to 01:…" at bounding box center [706, 145] width 366 height 31
select select "343554"
click at [523, 130] on select "Select a booking... [DATE] 09:00am to 01:00pm (RECURRING) [DATE] 09:00am to 01:…" at bounding box center [706, 145] width 366 height 31
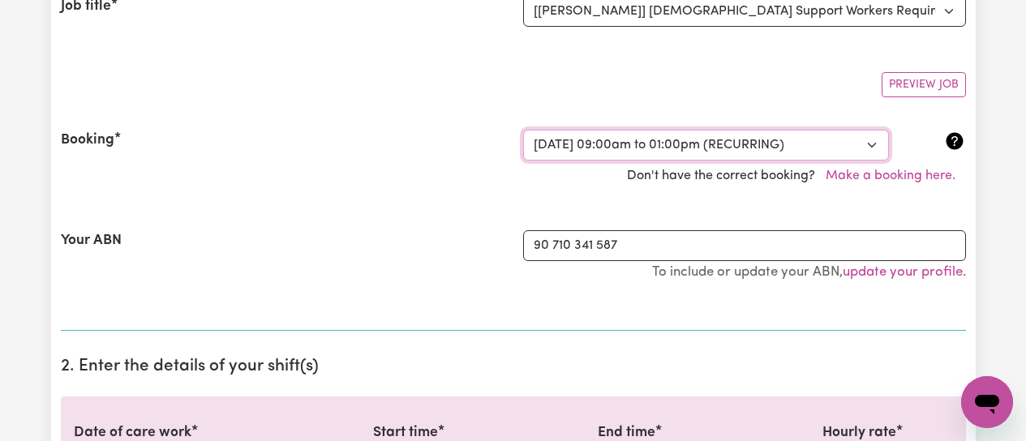
type input "[DATE]"
type input "27"
type input "8"
type input "2025"
type input "09:00"
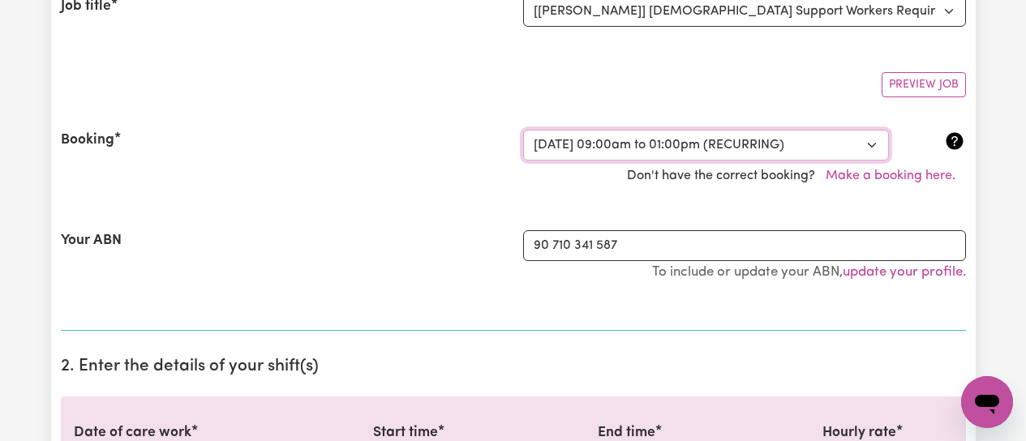
type input "9"
type input "0"
select select "am"
type input "13:00"
type input "1"
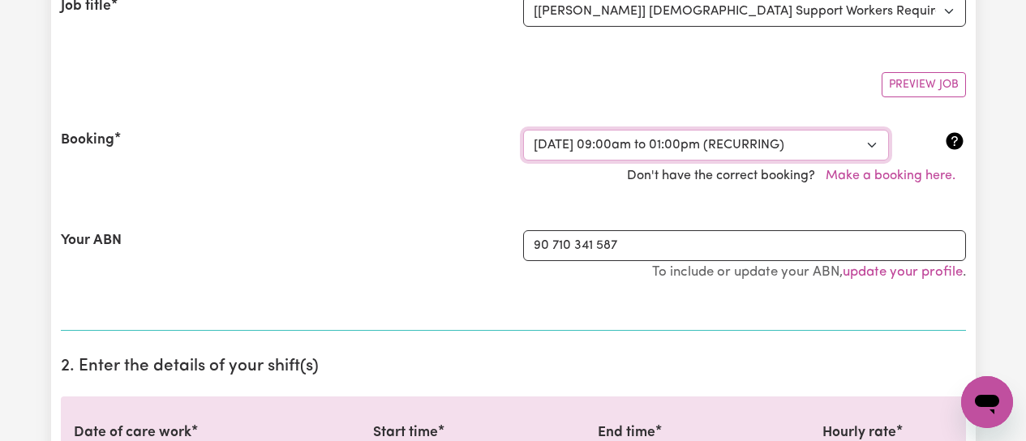
type input "0"
select select "pm"
select select "50-Weekday"
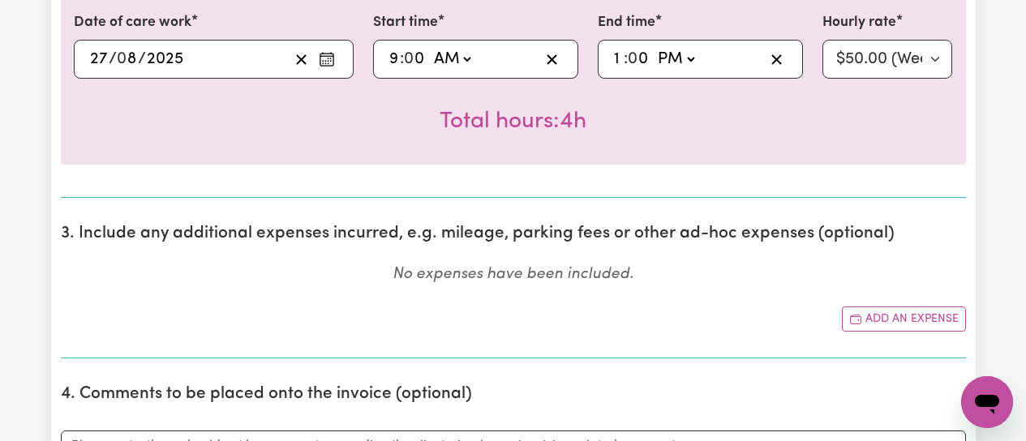
scroll to position [730, 0]
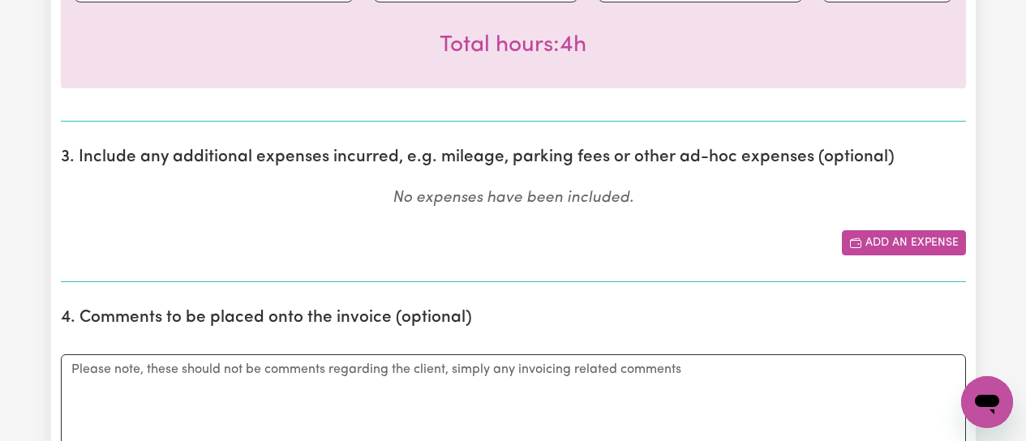
click at [893, 241] on button "Add an expense" at bounding box center [904, 242] width 124 height 25
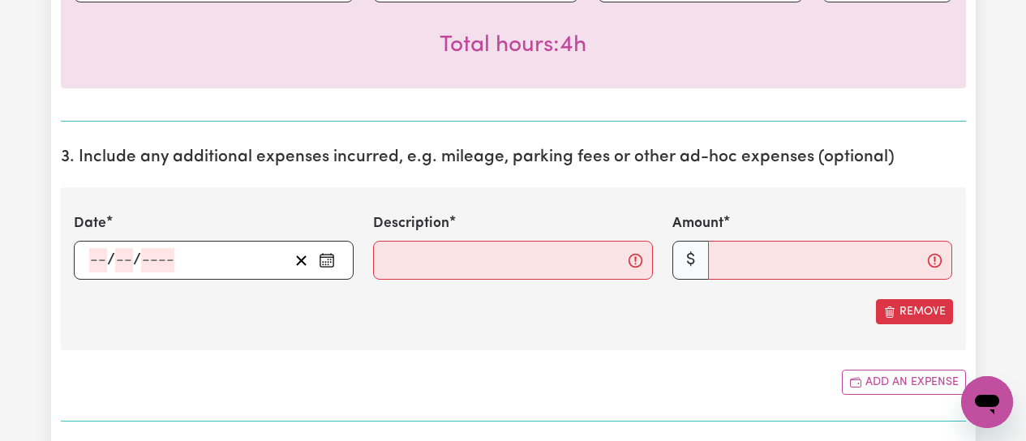
click at [332, 265] on icon "Enter the date of expense" at bounding box center [327, 260] width 16 height 16
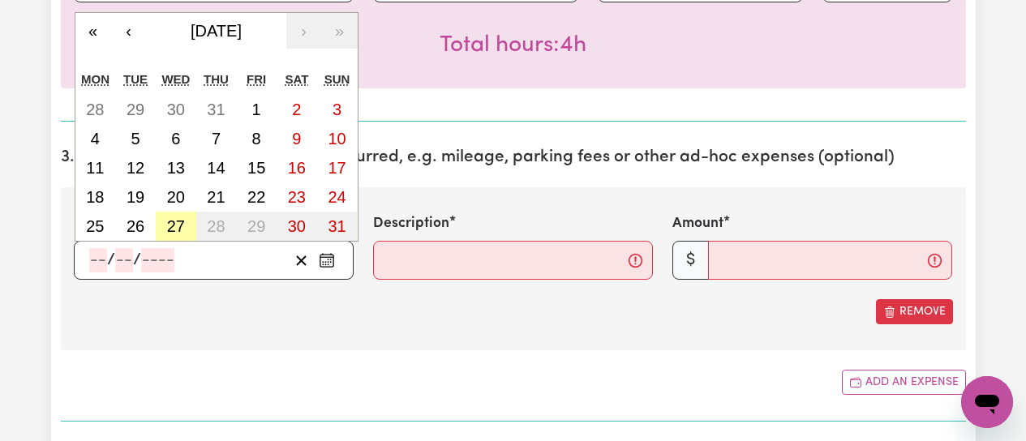
drag, startPoint x: 177, startPoint y: 222, endPoint x: 288, endPoint y: 239, distance: 112.5
click at [183, 222] on abbr "27" at bounding box center [176, 226] width 18 height 18
type input "[DATE]"
type input "27"
type input "8"
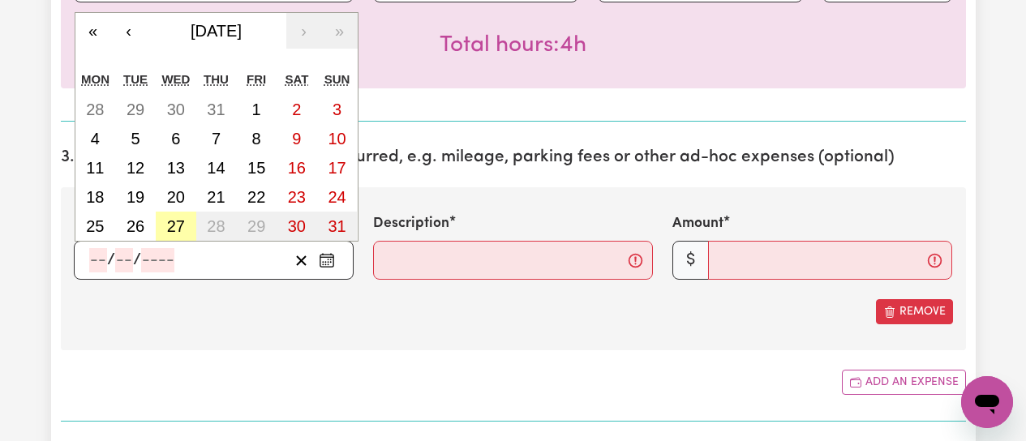
type input "2025"
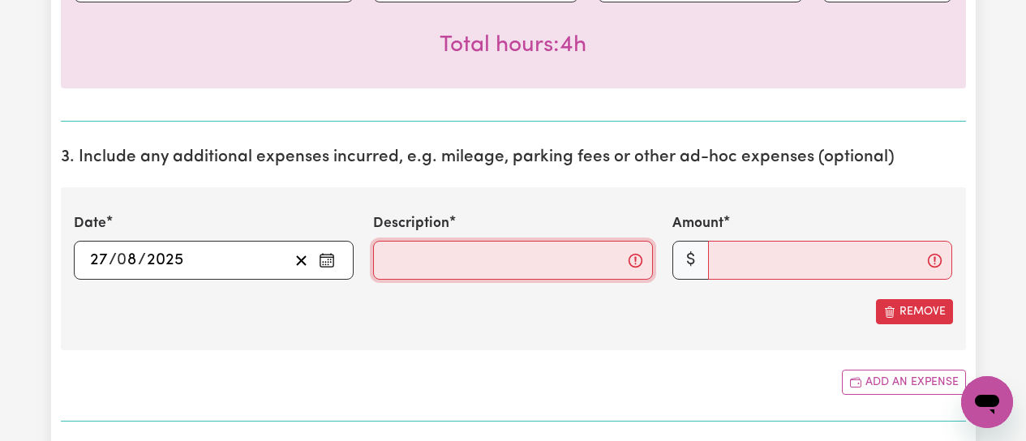
click at [437, 256] on input "Description" at bounding box center [513, 260] width 280 height 39
type input "Mileage from clients home to shops and return"
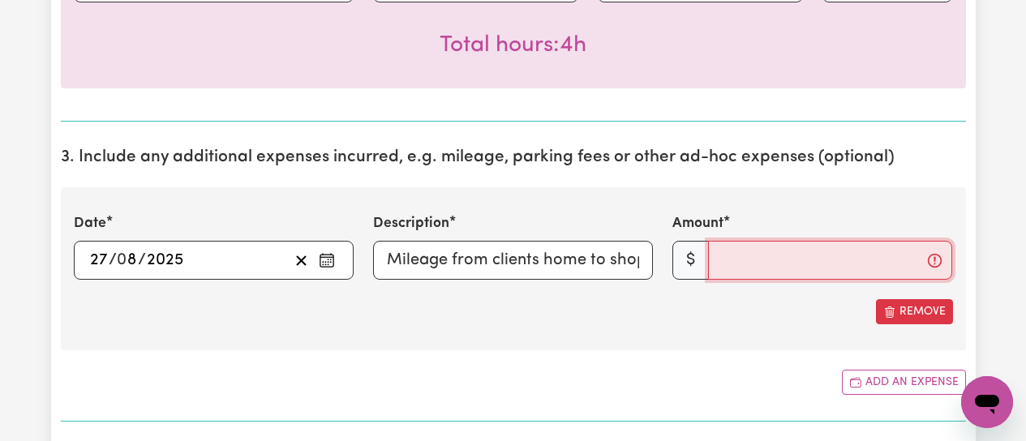
click at [744, 260] on input "Amount" at bounding box center [830, 260] width 244 height 39
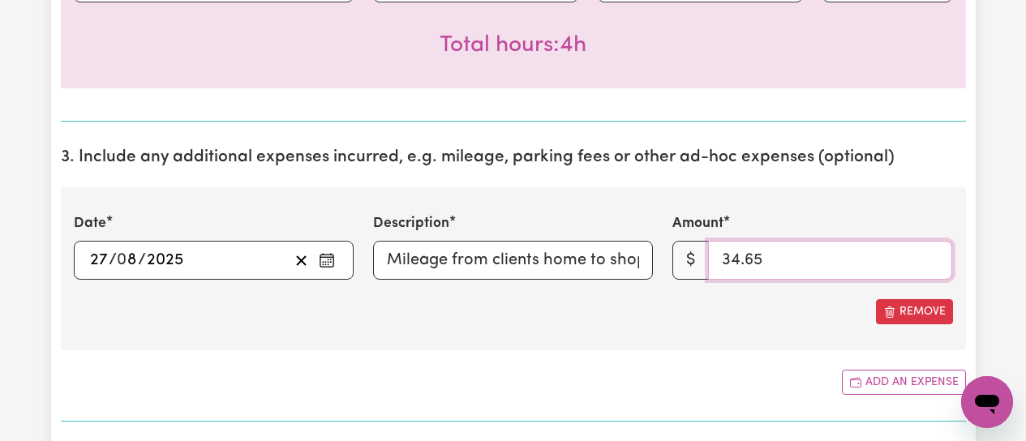
type input "34.65"
click at [712, 345] on div "Date [DATE] 27 / 0 8 / 2025 « ‹ [DATE] › » Mon Tue Wed Thu Fri Sat Sun 28 29 30…" at bounding box center [514, 268] width 906 height 163
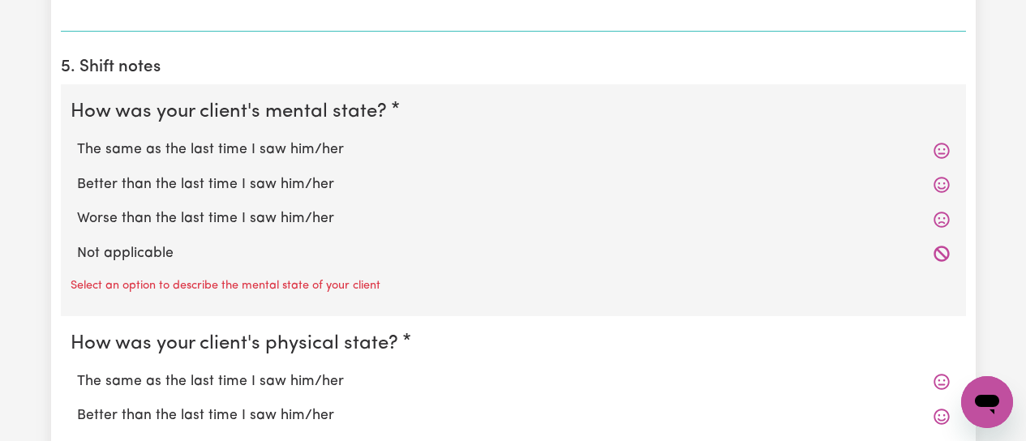
scroll to position [1379, 0]
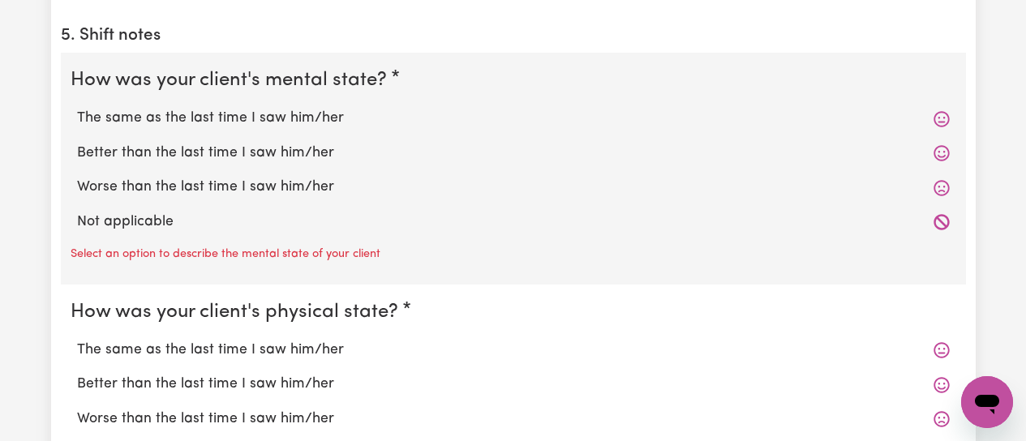
click at [272, 114] on label "The same as the last time I saw him/her" at bounding box center [513, 118] width 873 height 21
click at [77, 108] on input "The same as the last time I saw him/her" at bounding box center [76, 107] width 1 height 1
radio input "true"
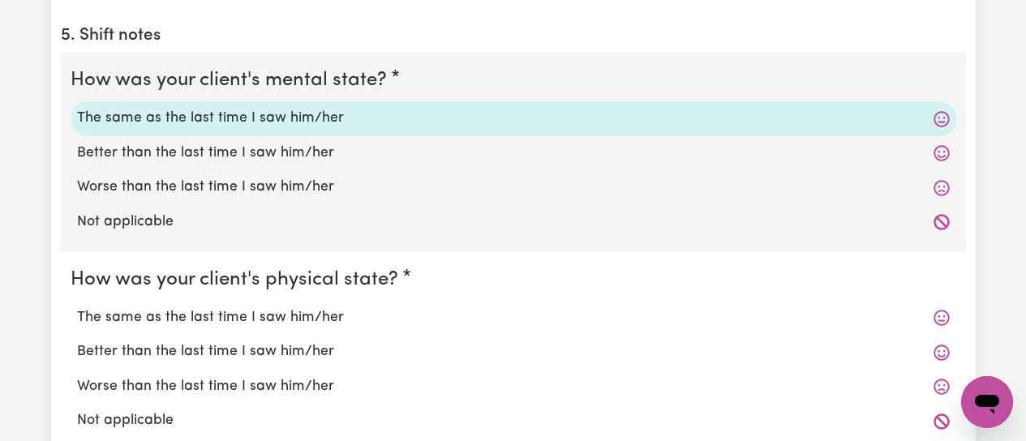
click at [200, 321] on label "The same as the last time I saw him/her" at bounding box center [513, 318] width 873 height 21
click at [77, 308] on input "The same as the last time I saw him/her" at bounding box center [76, 307] width 1 height 1
radio input "true"
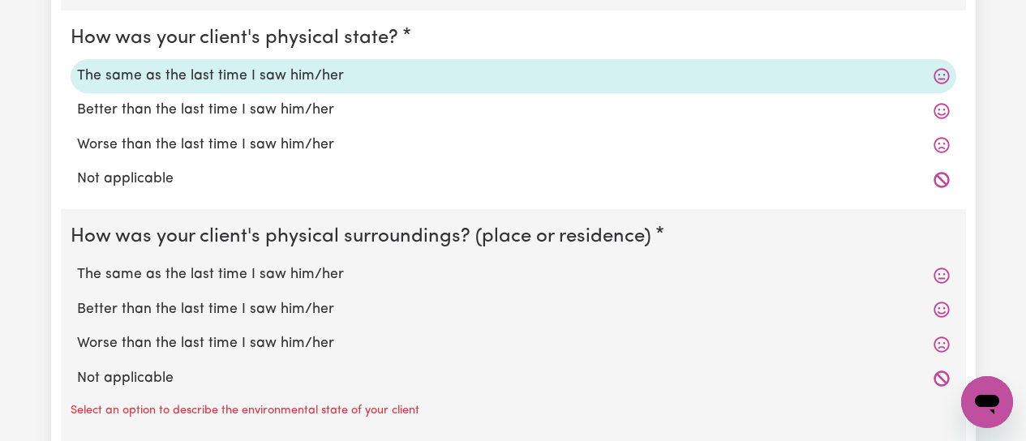
scroll to position [1623, 0]
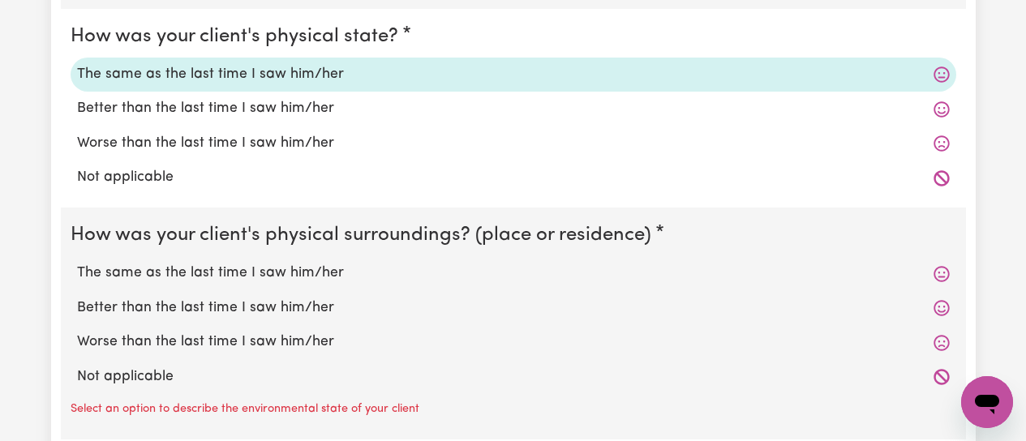
click at [209, 272] on label "The same as the last time I saw him/her" at bounding box center [513, 273] width 873 height 21
click at [77, 263] on input "The same as the last time I saw him/her" at bounding box center [76, 262] width 1 height 1
radio input "true"
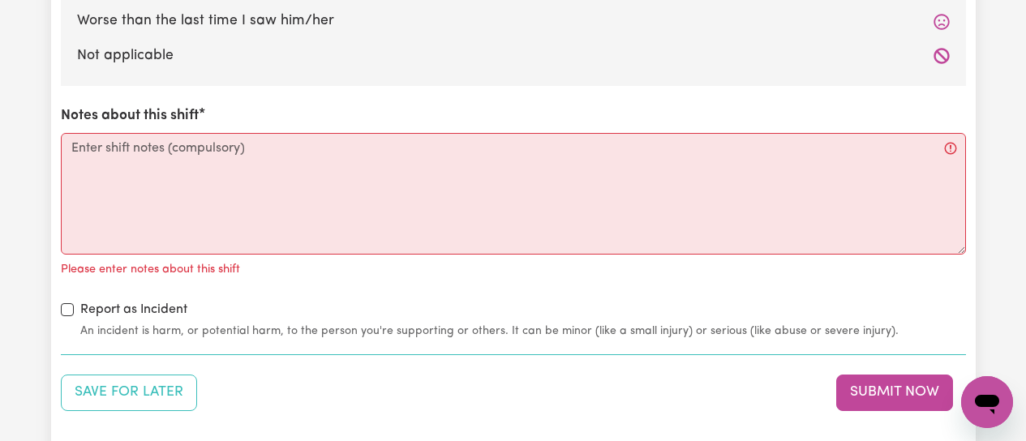
scroll to position [1948, 0]
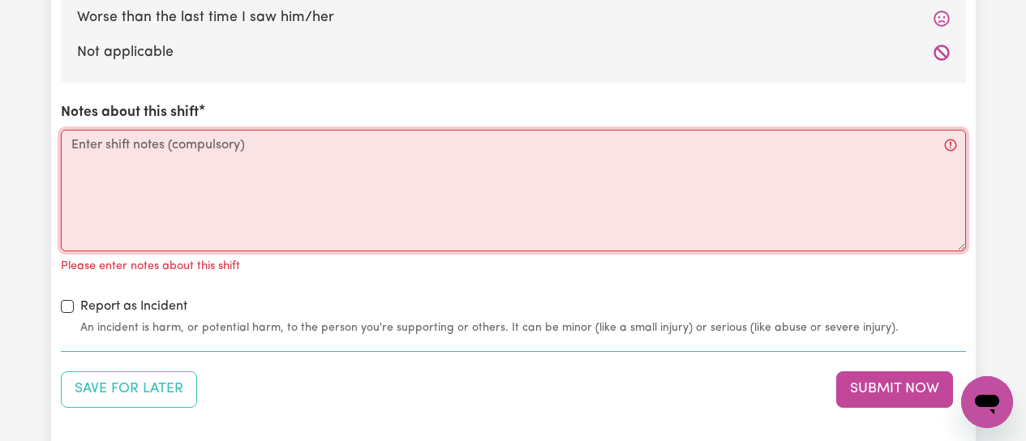
click at [133, 158] on textarea "Notes about this shift" at bounding box center [514, 191] width 906 height 122
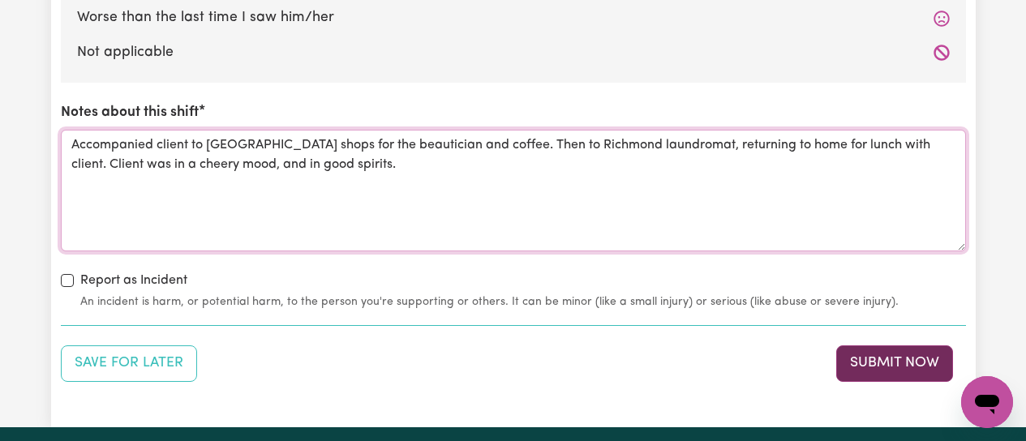
type textarea "Accompanied client to [GEOGRAPHIC_DATA] shops for the beautician and coffee. Th…"
click at [871, 357] on button "Submit Now" at bounding box center [895, 364] width 117 height 36
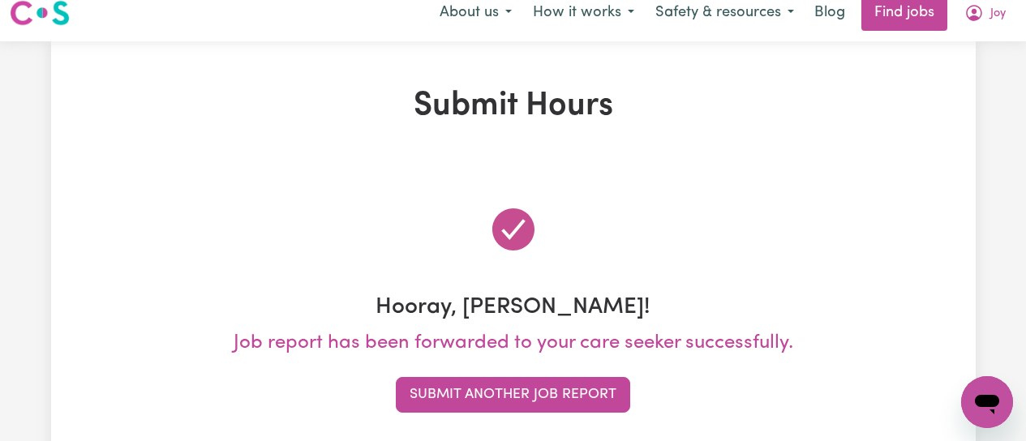
scroll to position [0, 0]
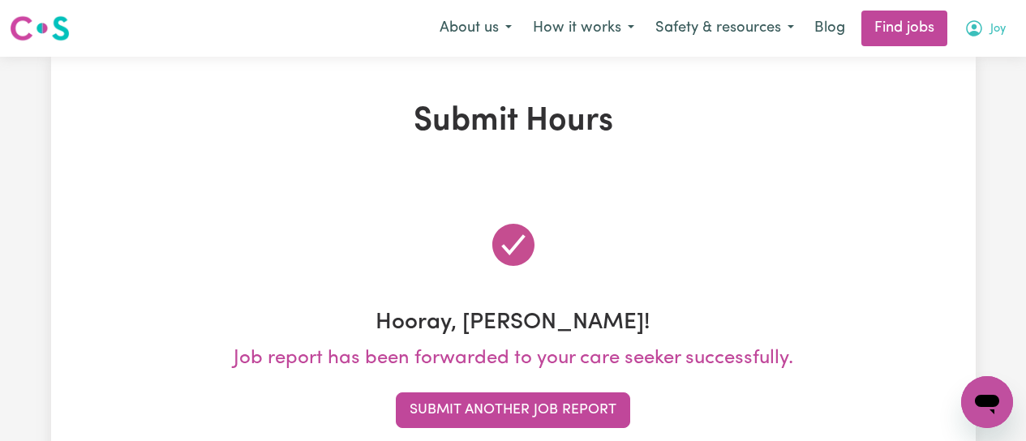
click at [972, 34] on icon "My Account" at bounding box center [974, 28] width 16 height 16
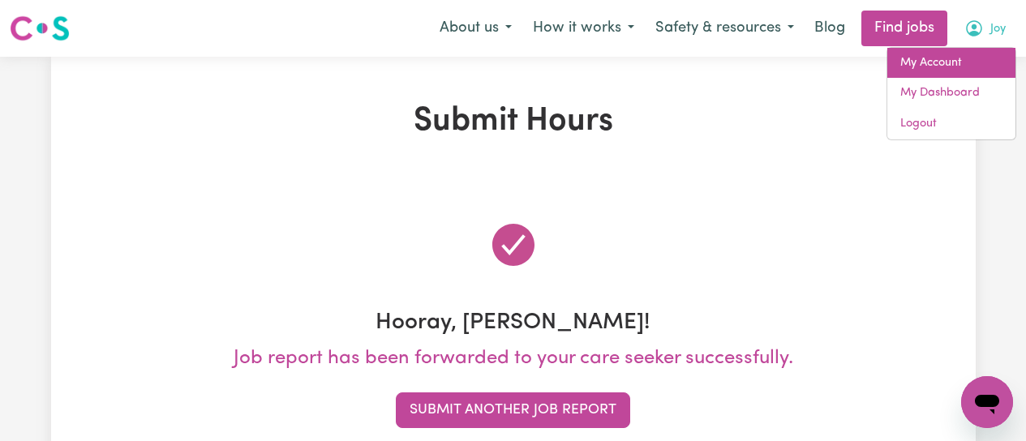
click at [958, 62] on link "My Account" at bounding box center [952, 63] width 128 height 31
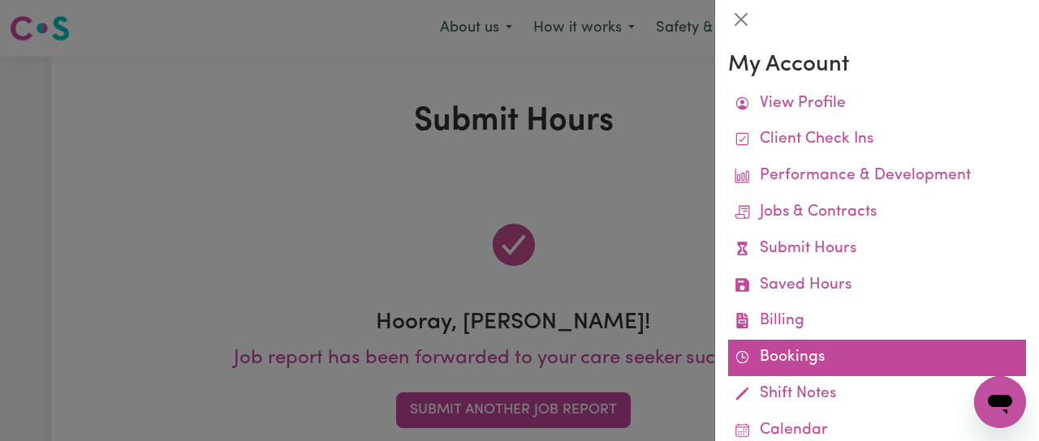
click at [803, 359] on link "Bookings" at bounding box center [877, 358] width 298 height 37
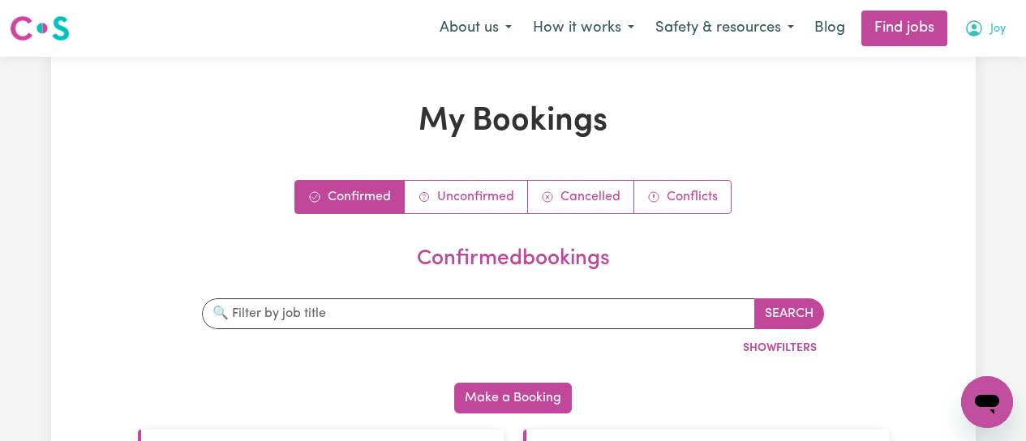
click at [975, 32] on icon "My Account" at bounding box center [974, 28] width 19 height 19
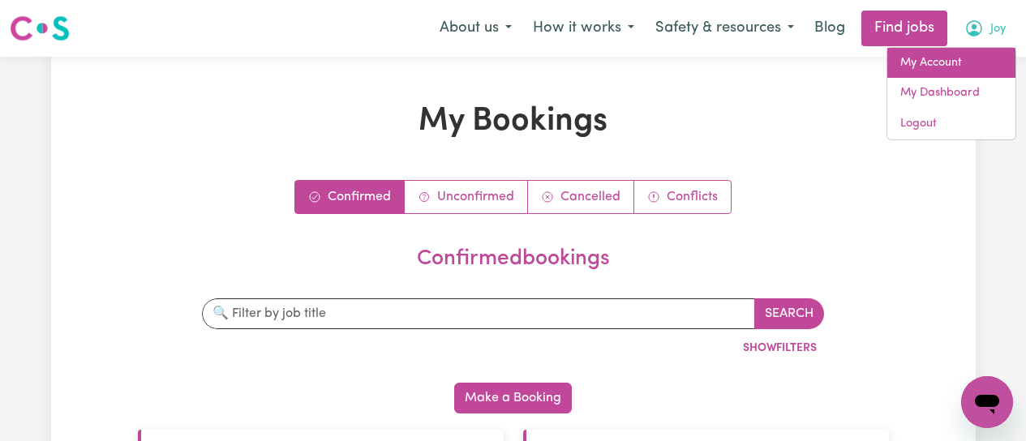
click at [953, 59] on link "My Account" at bounding box center [952, 63] width 128 height 31
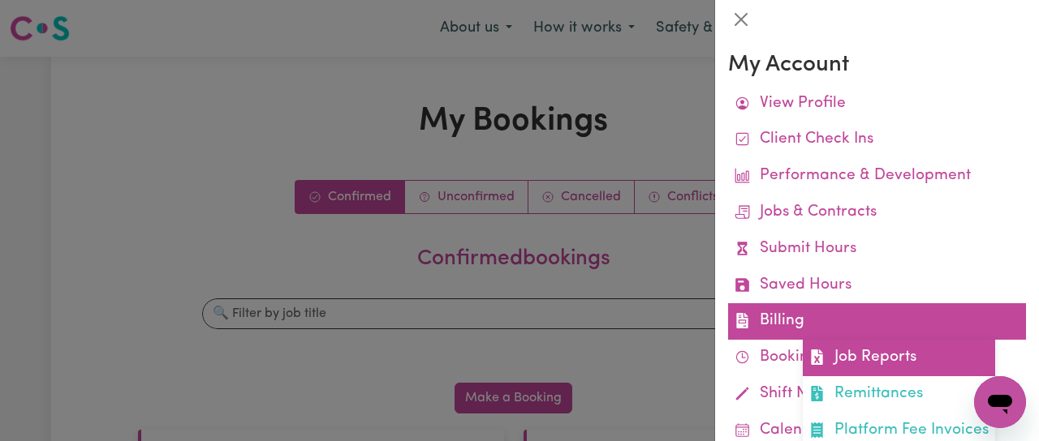
click at [902, 360] on link "Job Reports" at bounding box center [899, 358] width 192 height 37
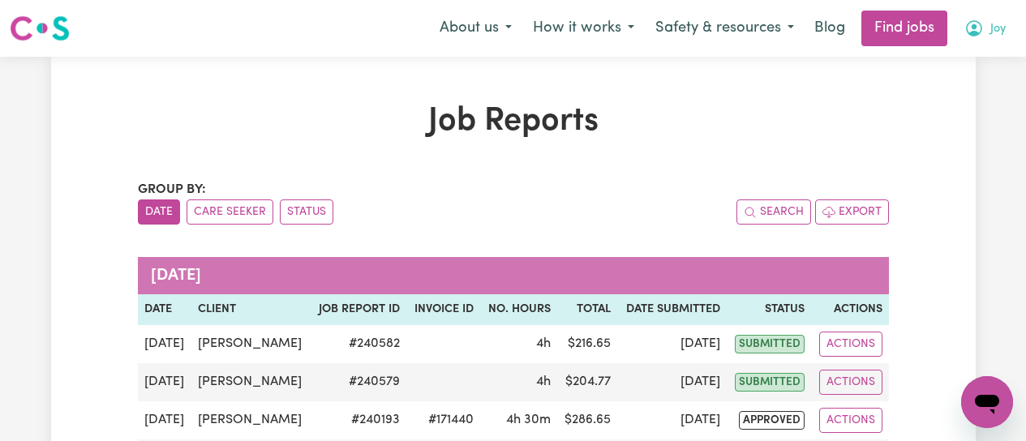
click at [975, 28] on icon "My Account" at bounding box center [974, 27] width 5 height 6
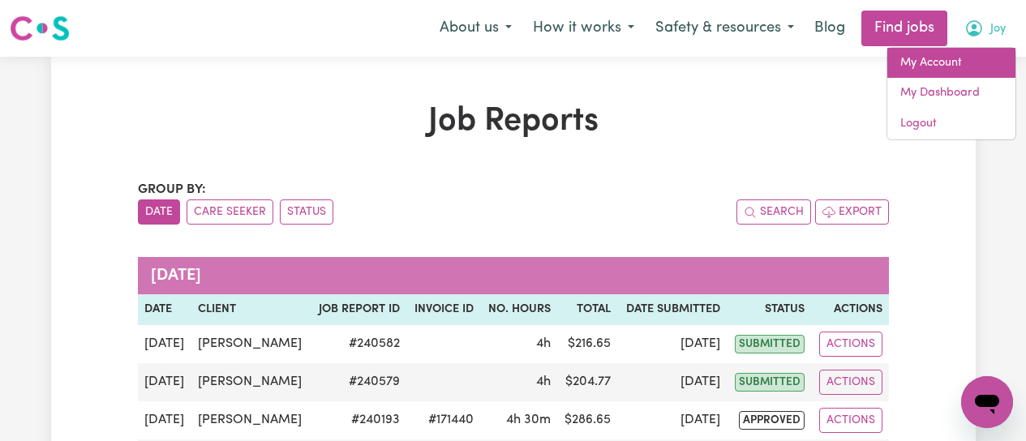
click at [947, 57] on link "My Account" at bounding box center [952, 63] width 128 height 31
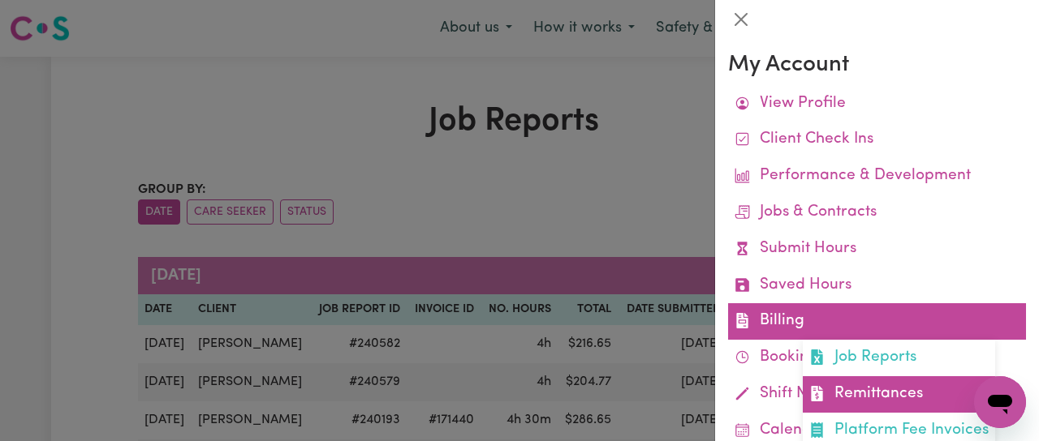
click at [869, 391] on link "Remittances" at bounding box center [899, 395] width 192 height 37
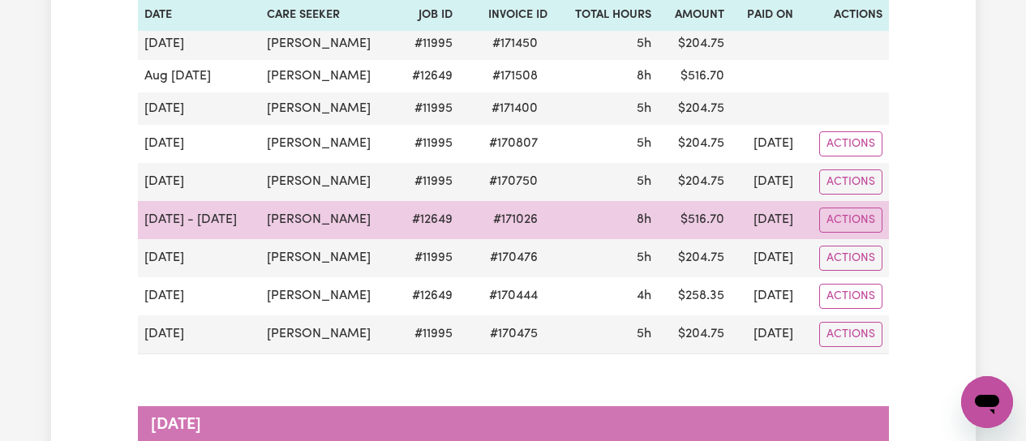
scroll to position [243, 0]
